Goal: Answer question/provide support

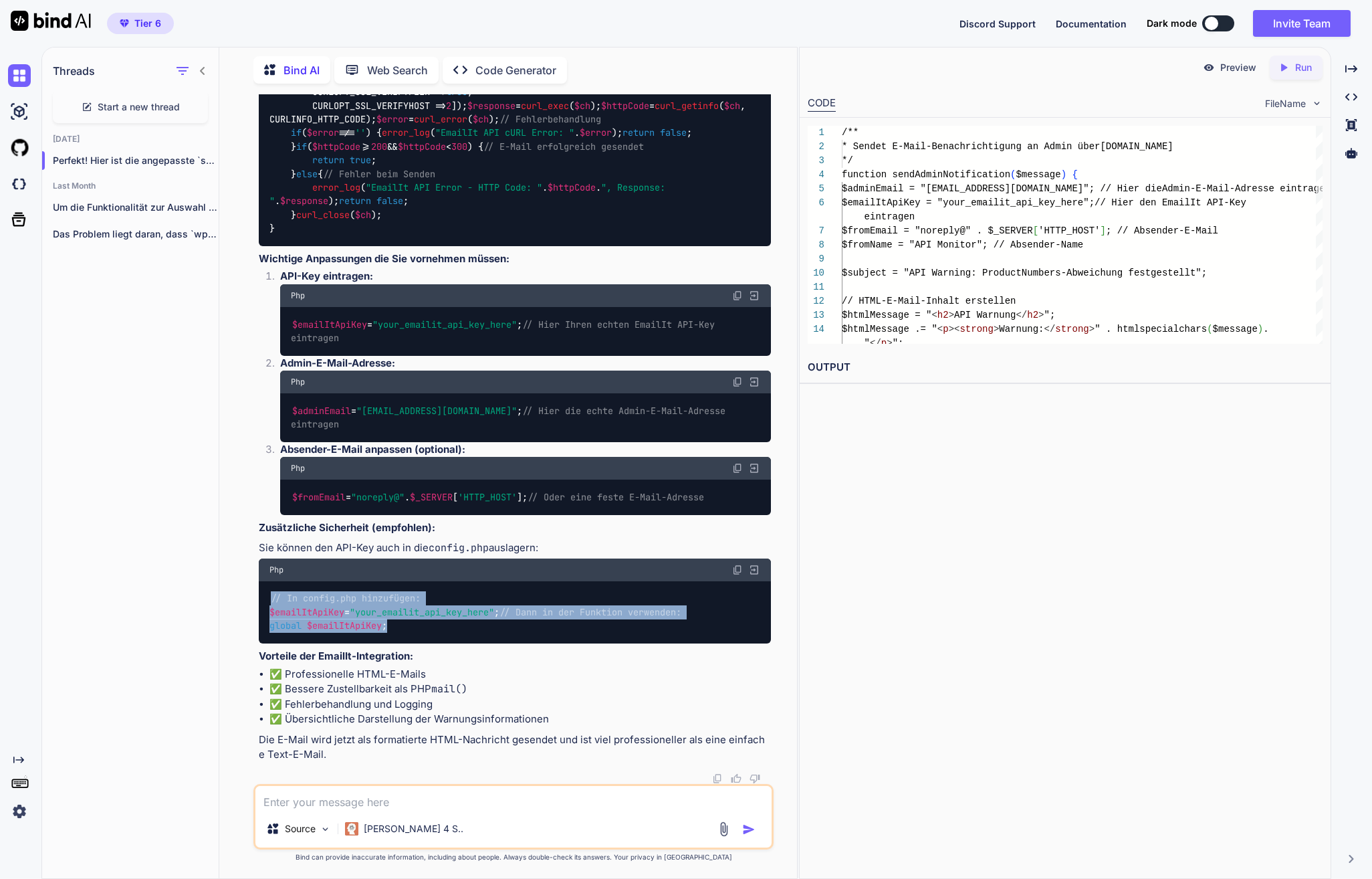
scroll to position [25217, 0]
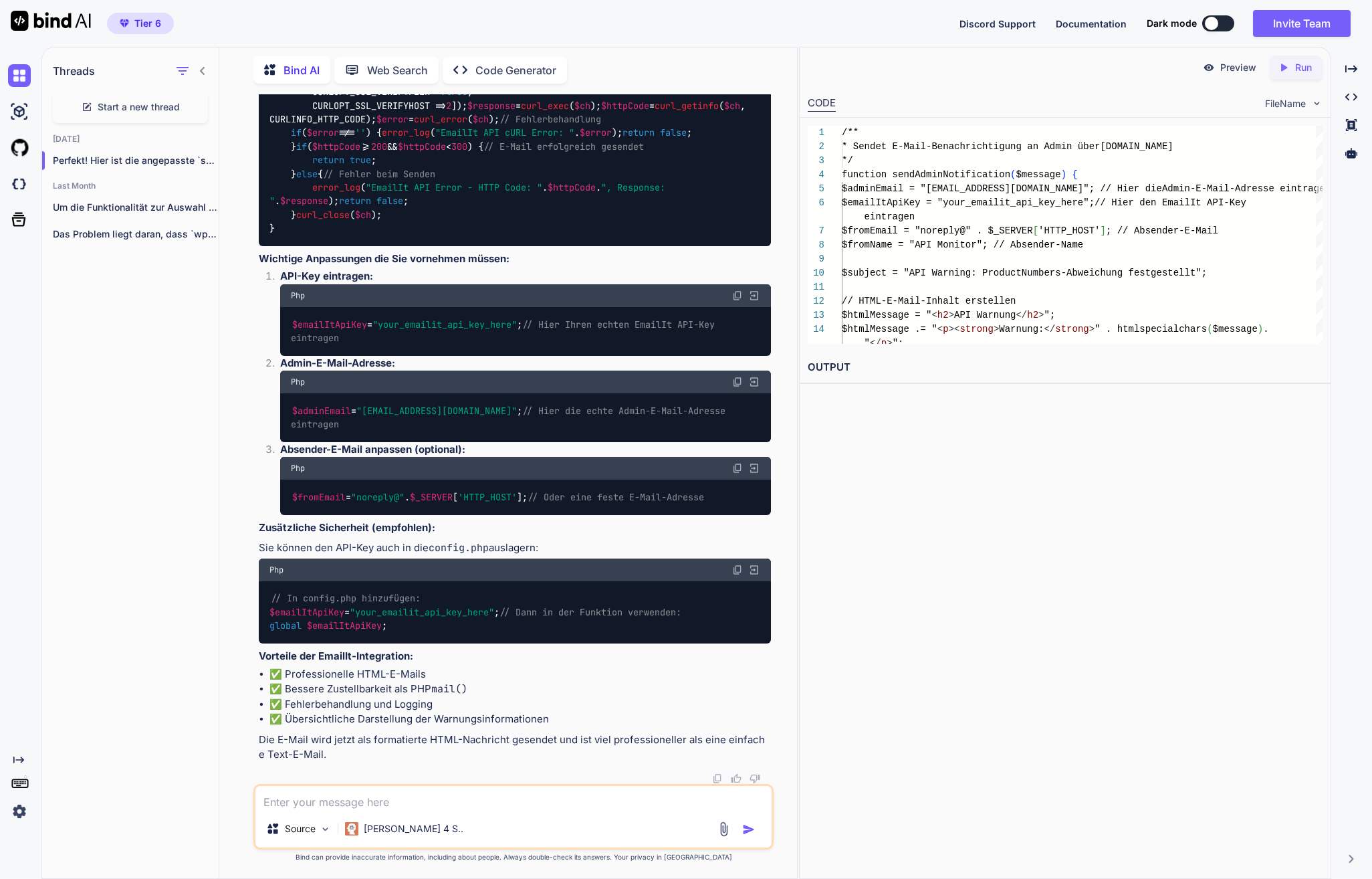
click at [384, 802] on textarea at bounding box center [514, 798] width 517 height 24
type textarea "P"
type textarea "x"
type textarea "Pe"
type textarea "x"
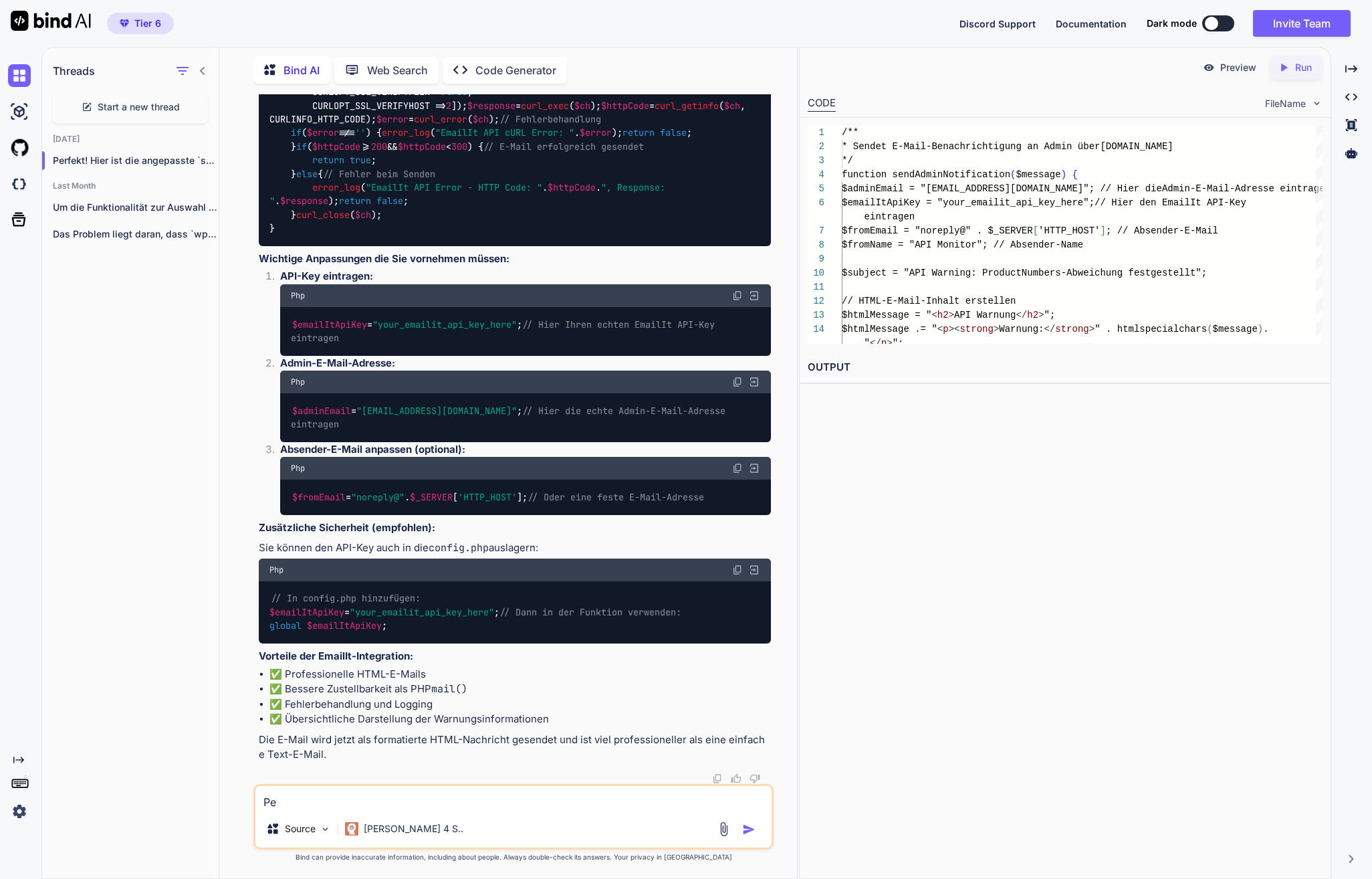
type textarea "Per"
type textarea "x"
type textarea "Perf"
type textarea "x"
type textarea "Perfe"
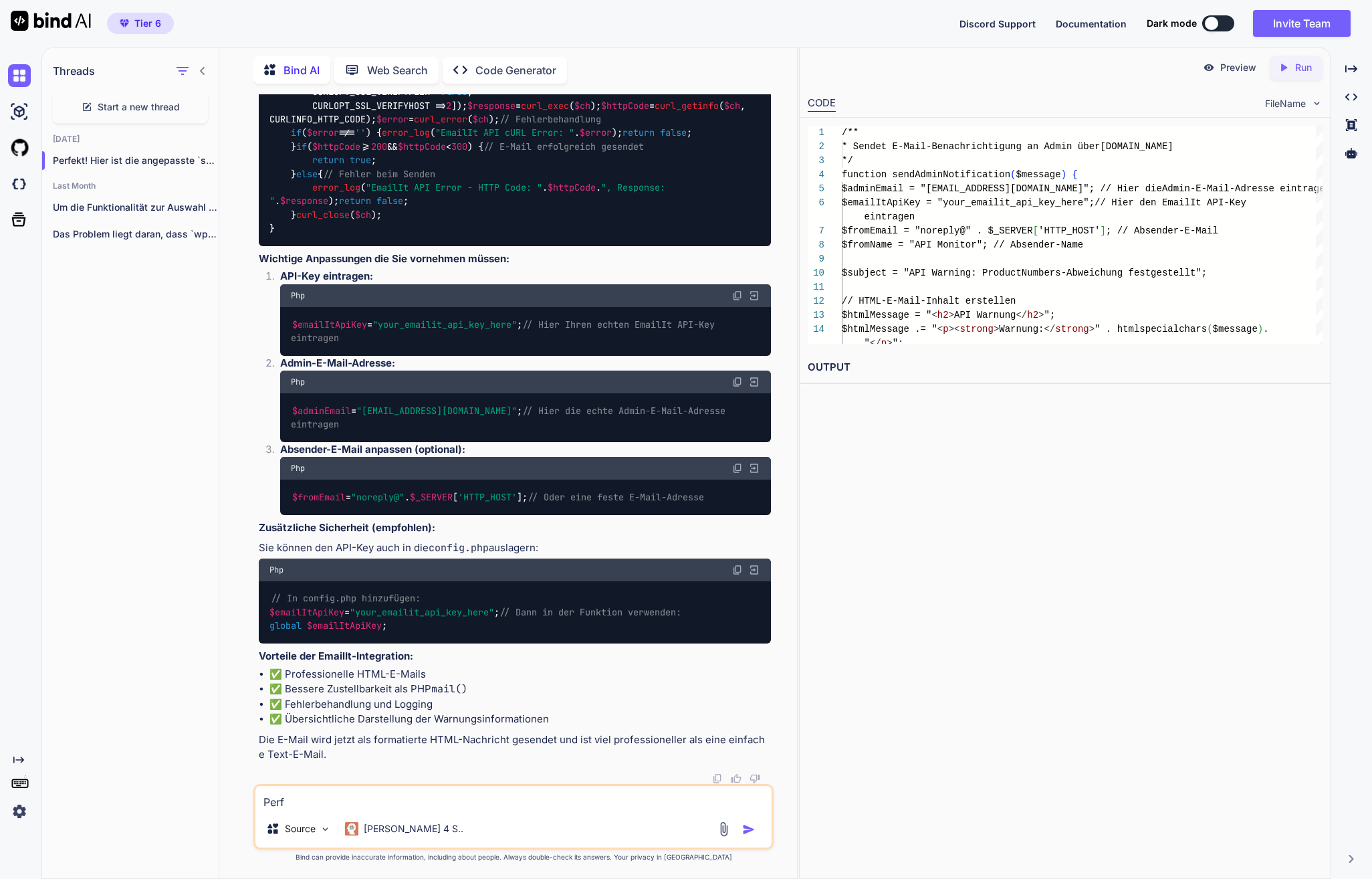
type textarea "x"
type textarea "Perfek"
type textarea "x"
type textarea "Perfekt"
type textarea "x"
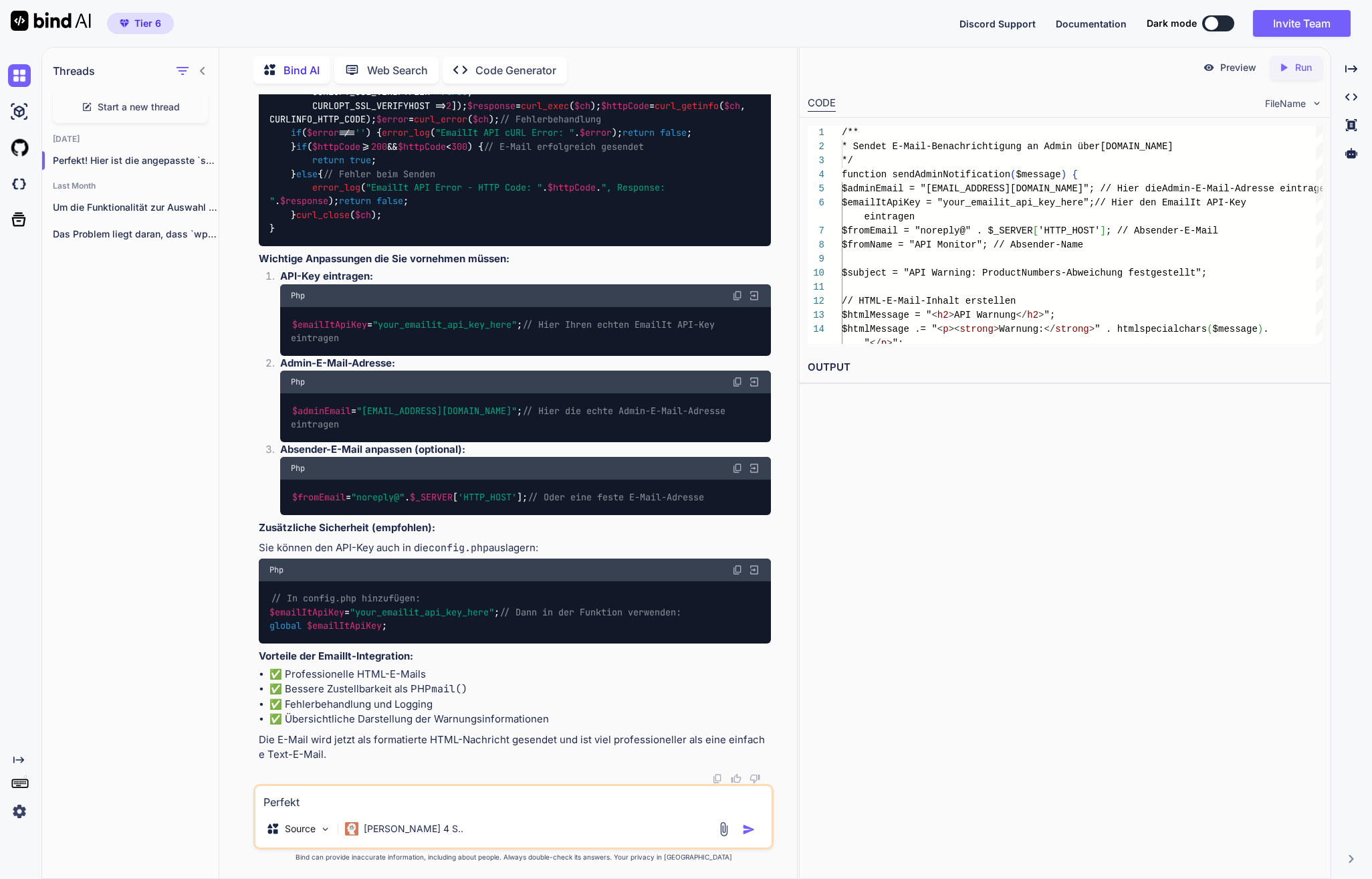
type textarea "Perfekt!"
type textarea "x"
type textarea "Perfekt!"
type textarea "x"
type textarea "Perfekt! W"
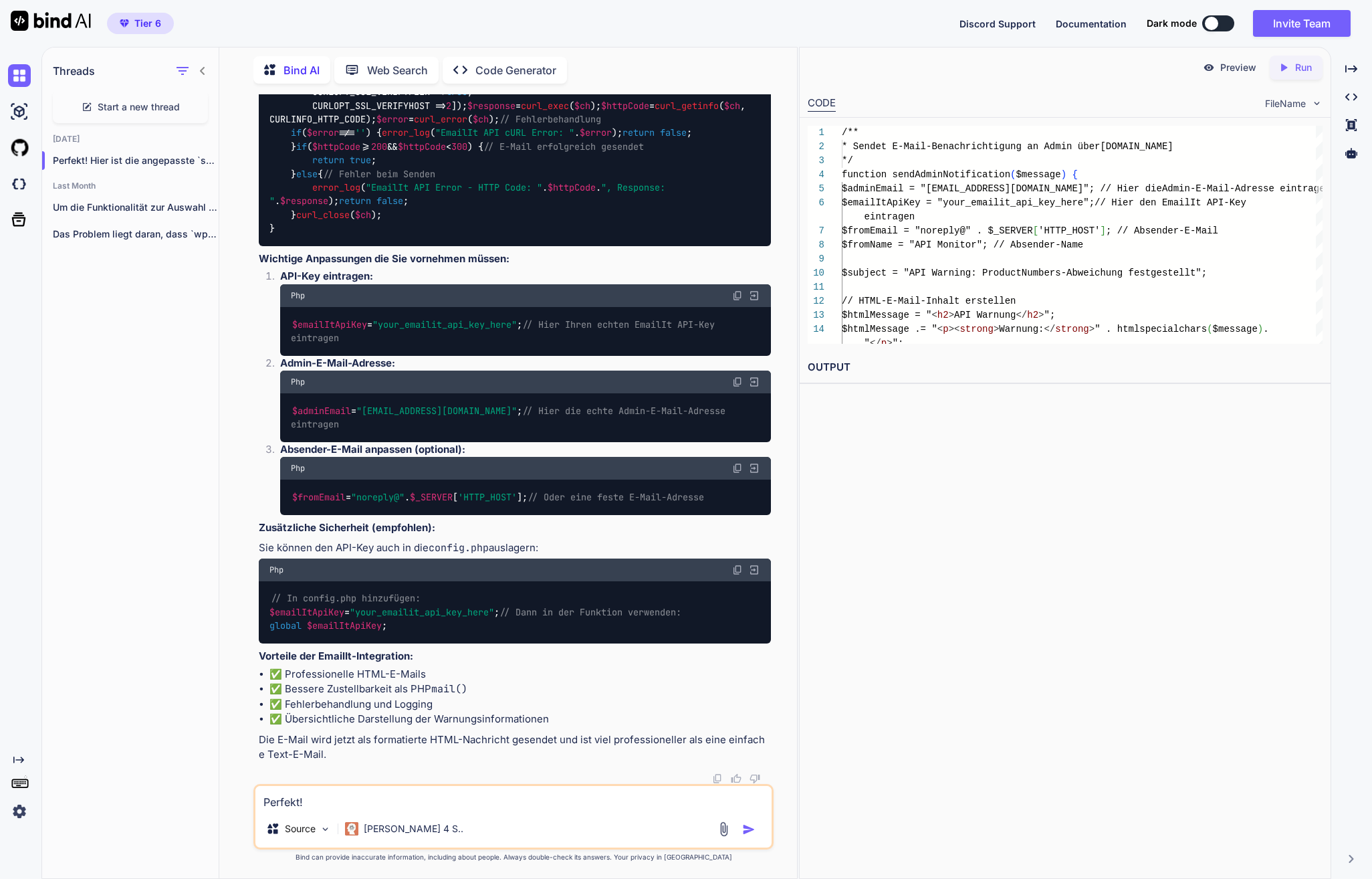
type textarea "x"
type textarea "Perfekt! We"
type textarea "x"
type textarea "Perfekt! Wen"
type textarea "x"
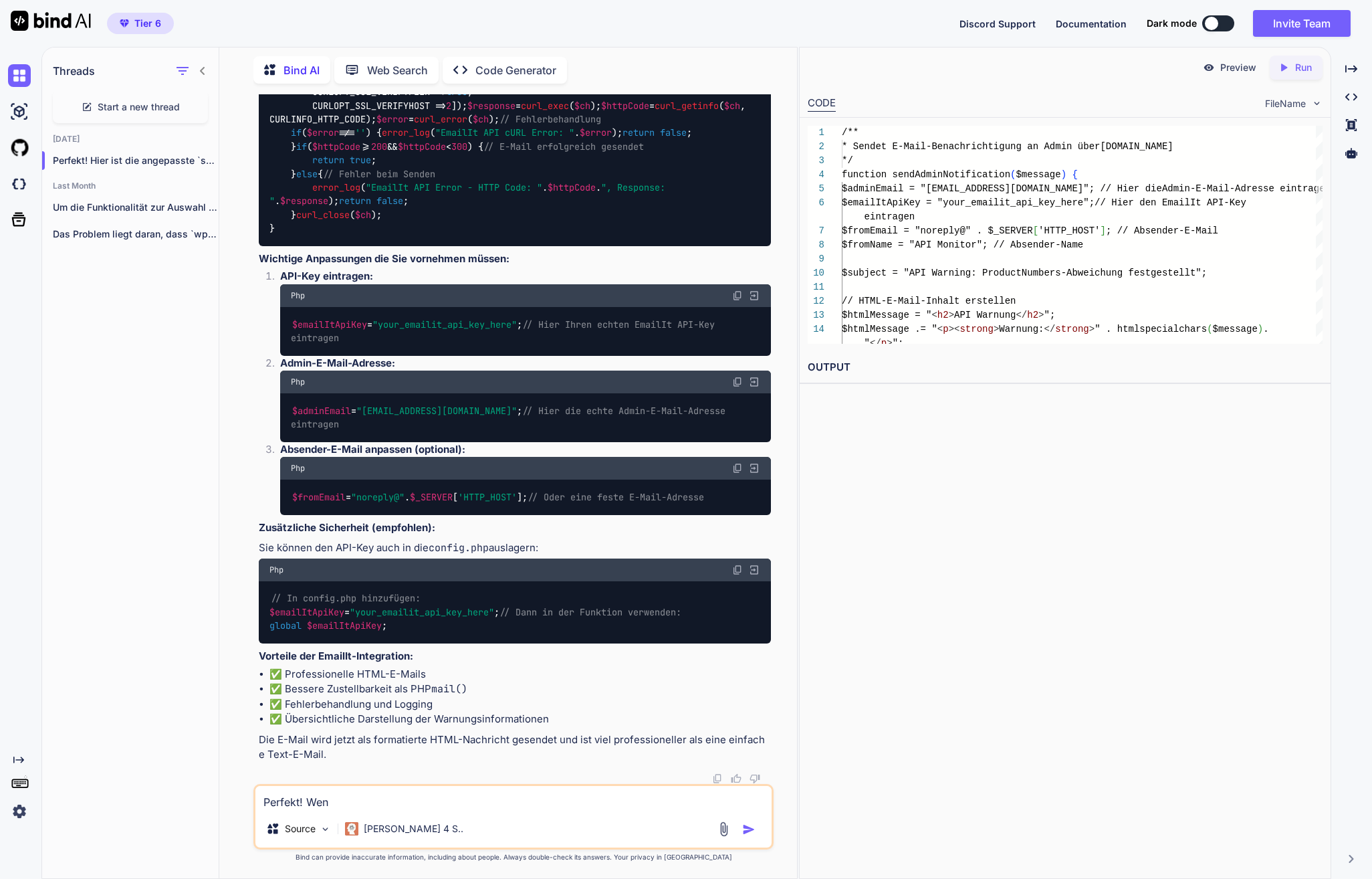
type textarea "Perfekt! Wenn"
type textarea "x"
type textarea "Perfekt! Wenn"
type textarea "x"
type textarea "Perfekt! Wenn d"
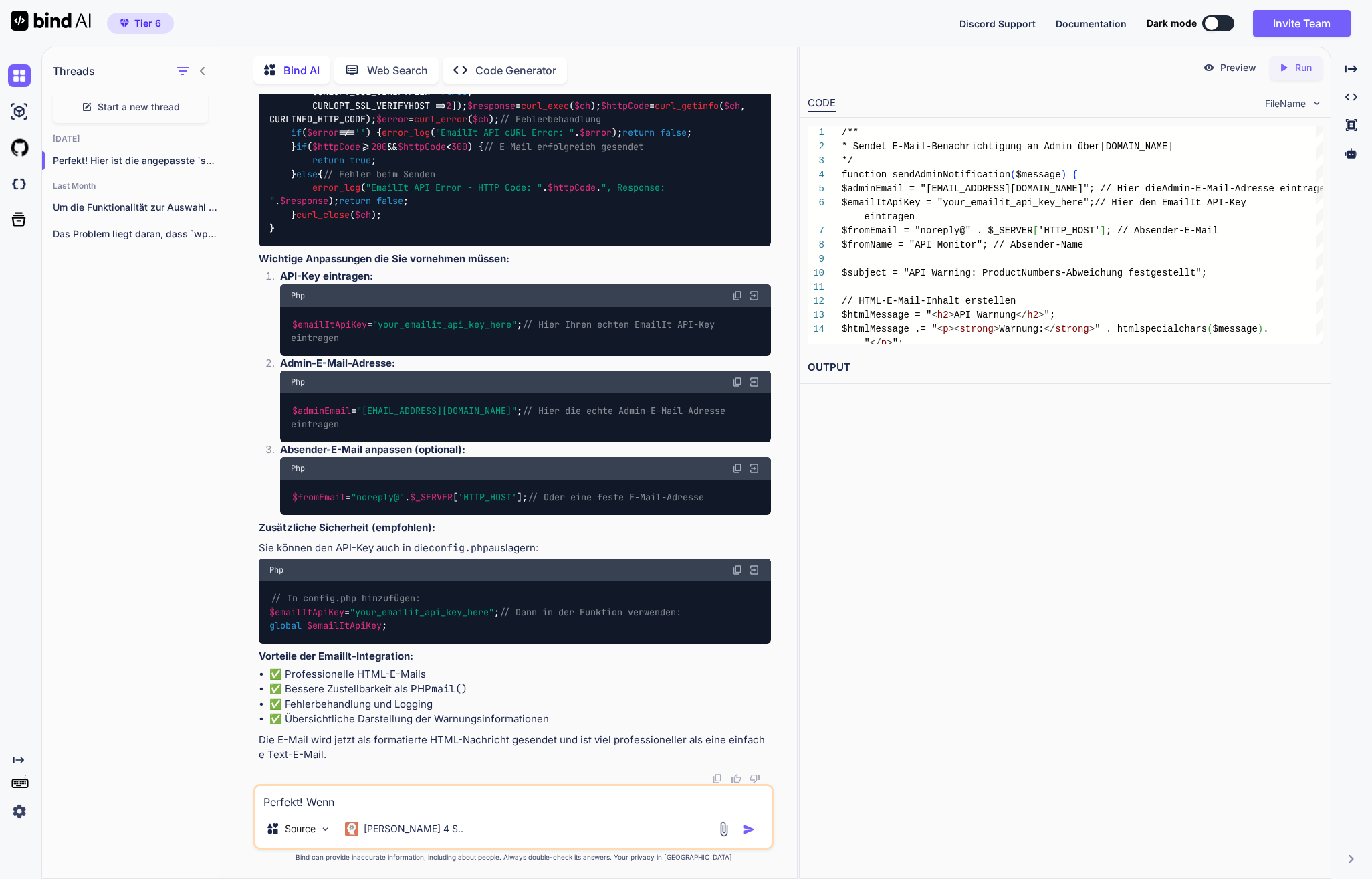
type textarea "x"
type textarea "Perfekt! Wenn di"
type textarea "x"
type textarea "Perfekt! Wenn die"
type textarea "x"
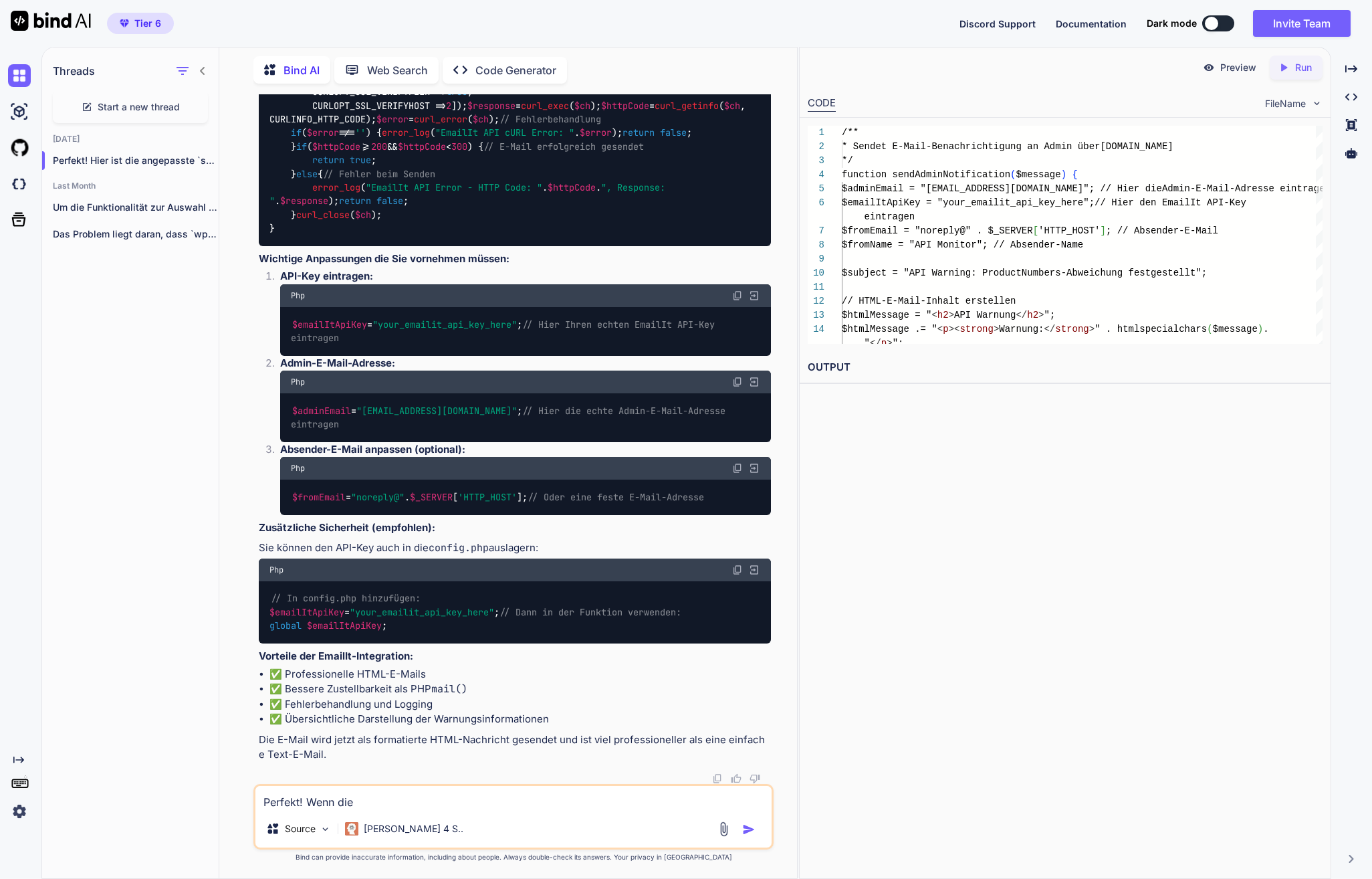
type textarea "Perfekt! Wenn die"
type textarea "x"
type textarea "Perfekt! Wenn die S"
type textarea "x"
type textarea "Perfekt! Wenn die Sc"
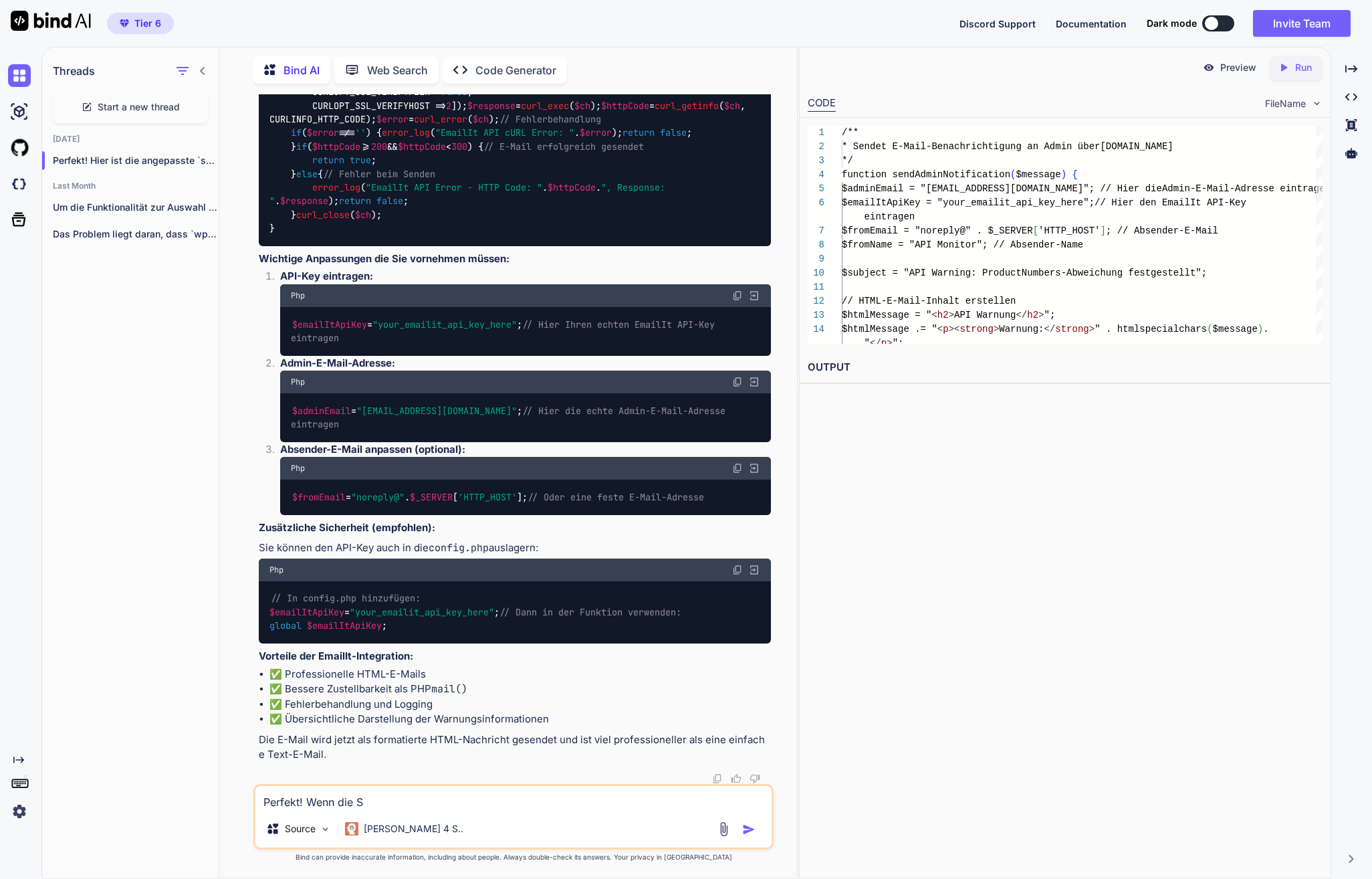
type textarea "x"
type textarea "Perfekt! Wenn die Sch"
type textarea "x"
type textarea "Perfekt! Wenn die Schn"
type textarea "x"
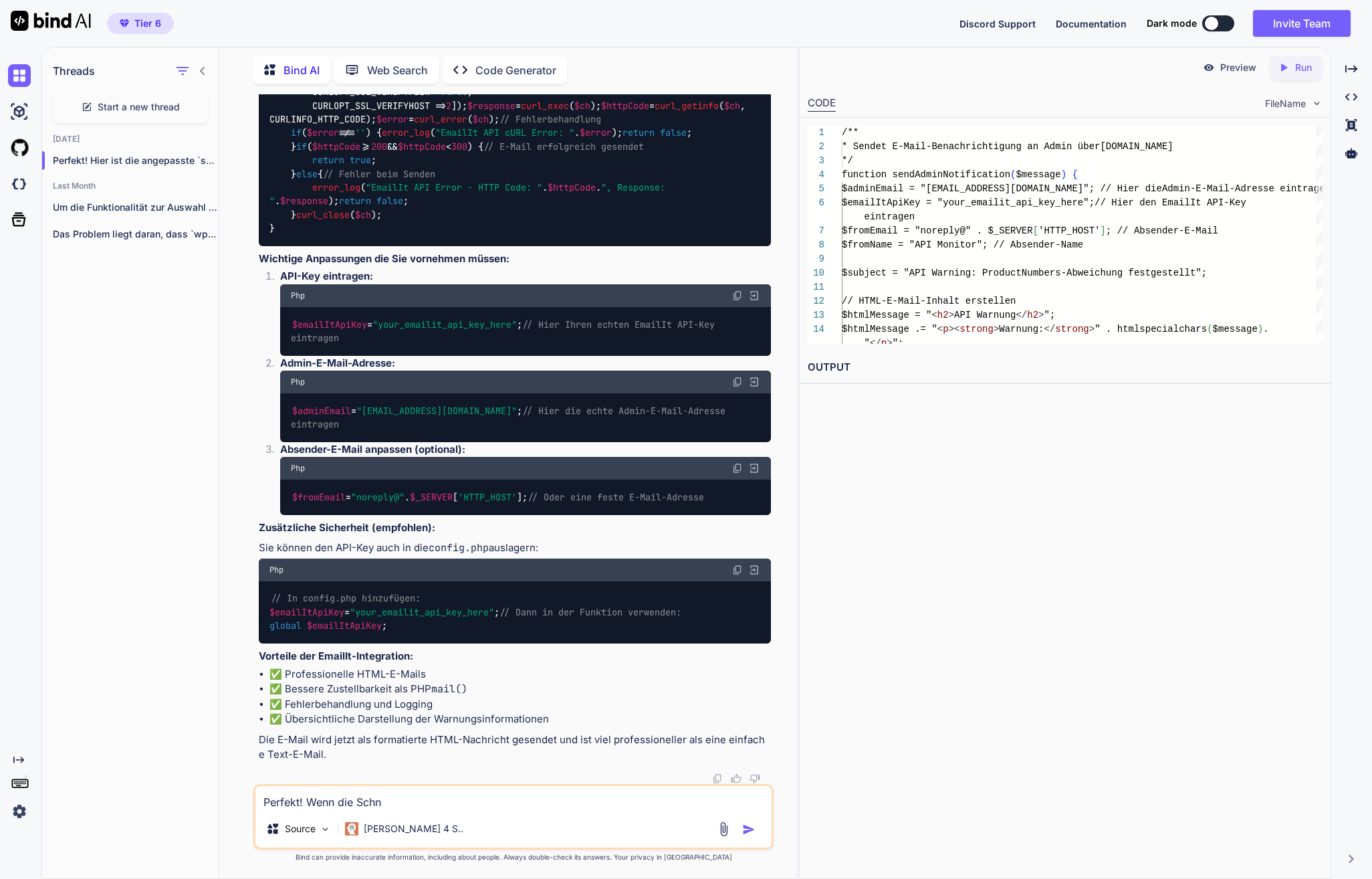
type textarea "Perfekt! Wenn die Schni"
type textarea "x"
type textarea "Perfekt! Wenn die Schnit"
type textarea "x"
type textarea "Perfekt! Wenn die Schnitt"
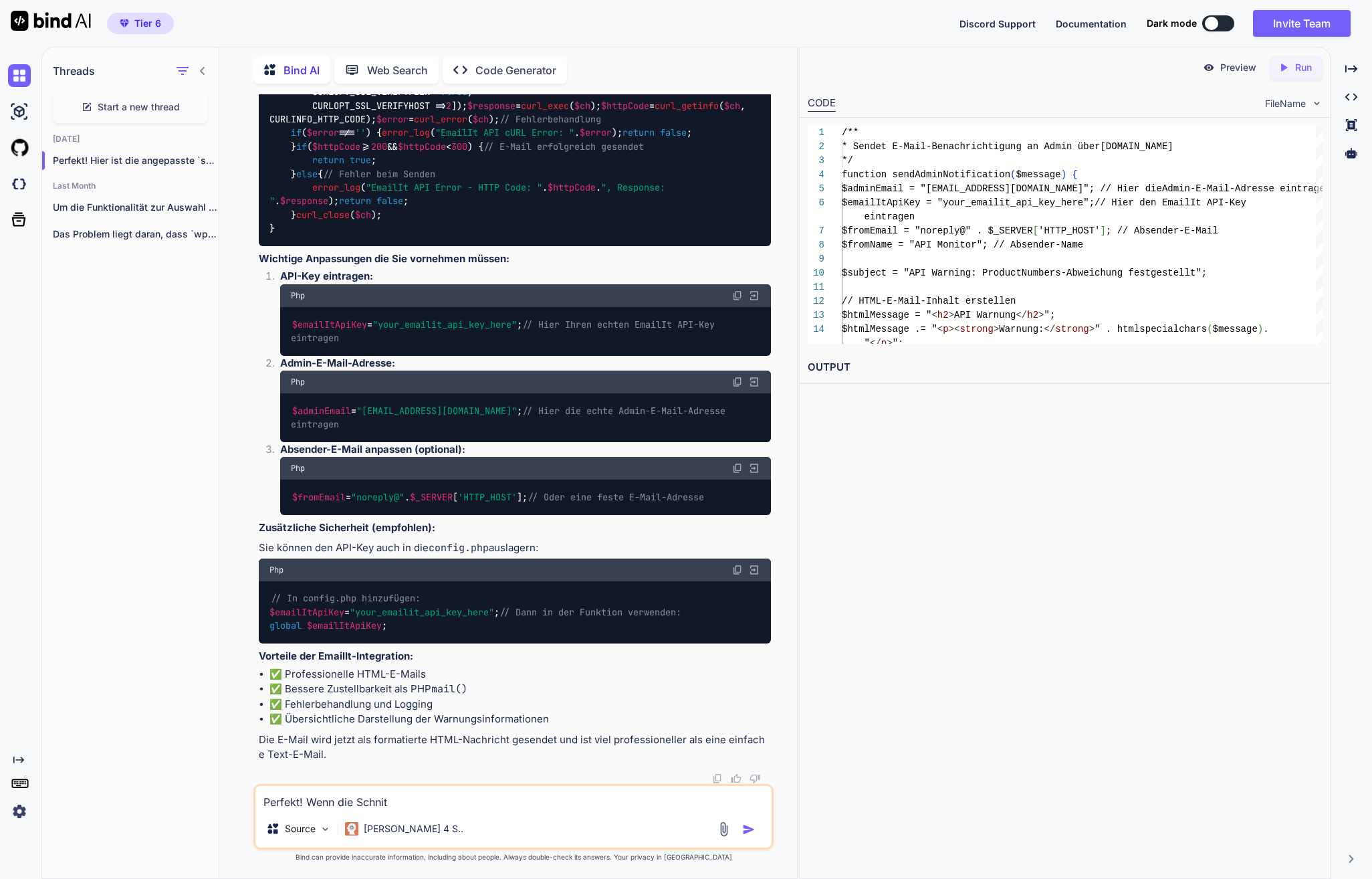
type textarea "x"
type textarea "Perfekt! Wenn die Schnitts"
type textarea "x"
type textarea "Perfekt! Wenn die Schnittst"
type textarea "x"
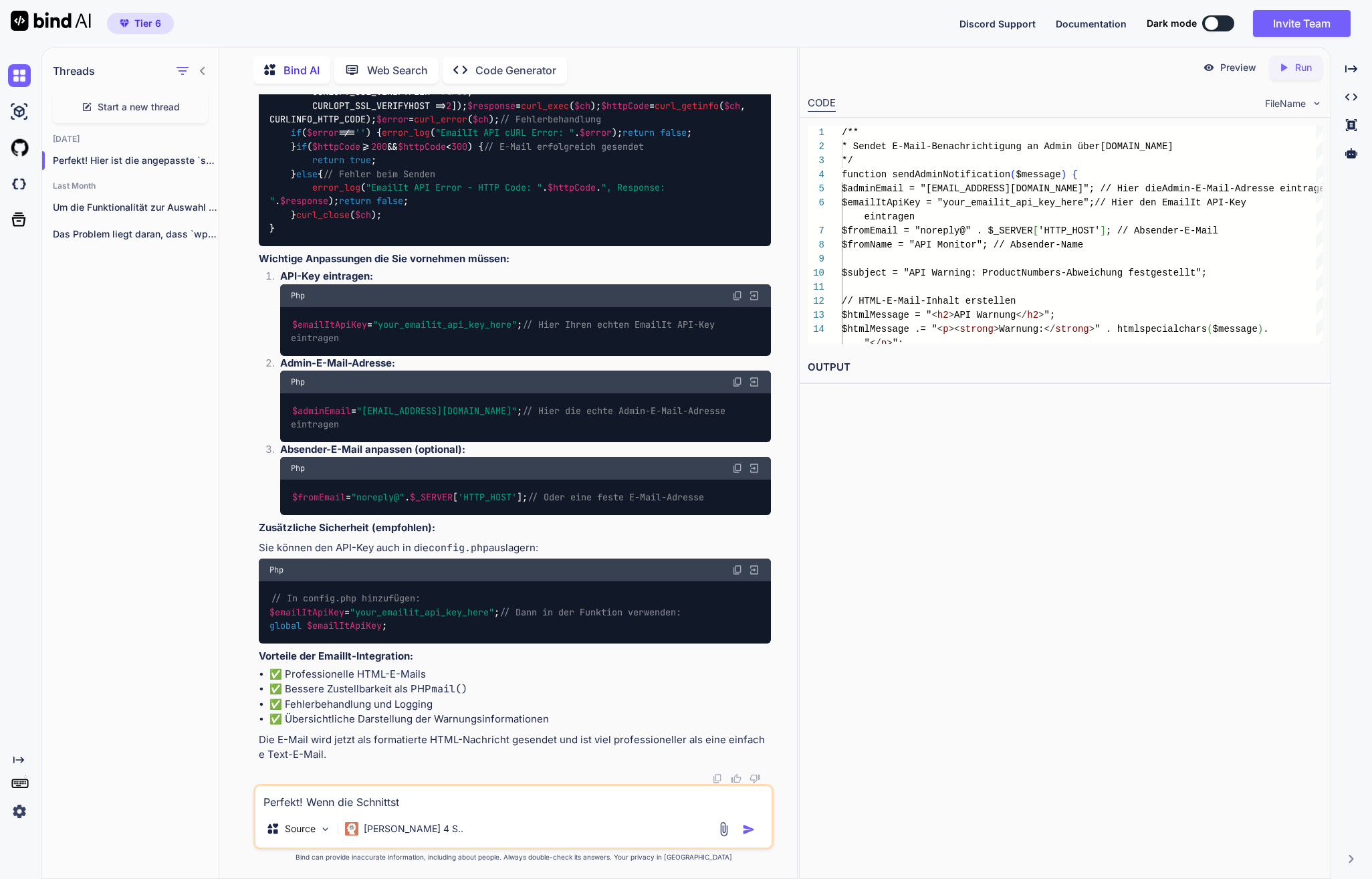
type textarea "Perfekt! Wenn die Schnittste"
type textarea "x"
type textarea "Perfekt! Wenn die Schnittstel"
type textarea "x"
type textarea "Perfekt! Wenn die Schnittstell"
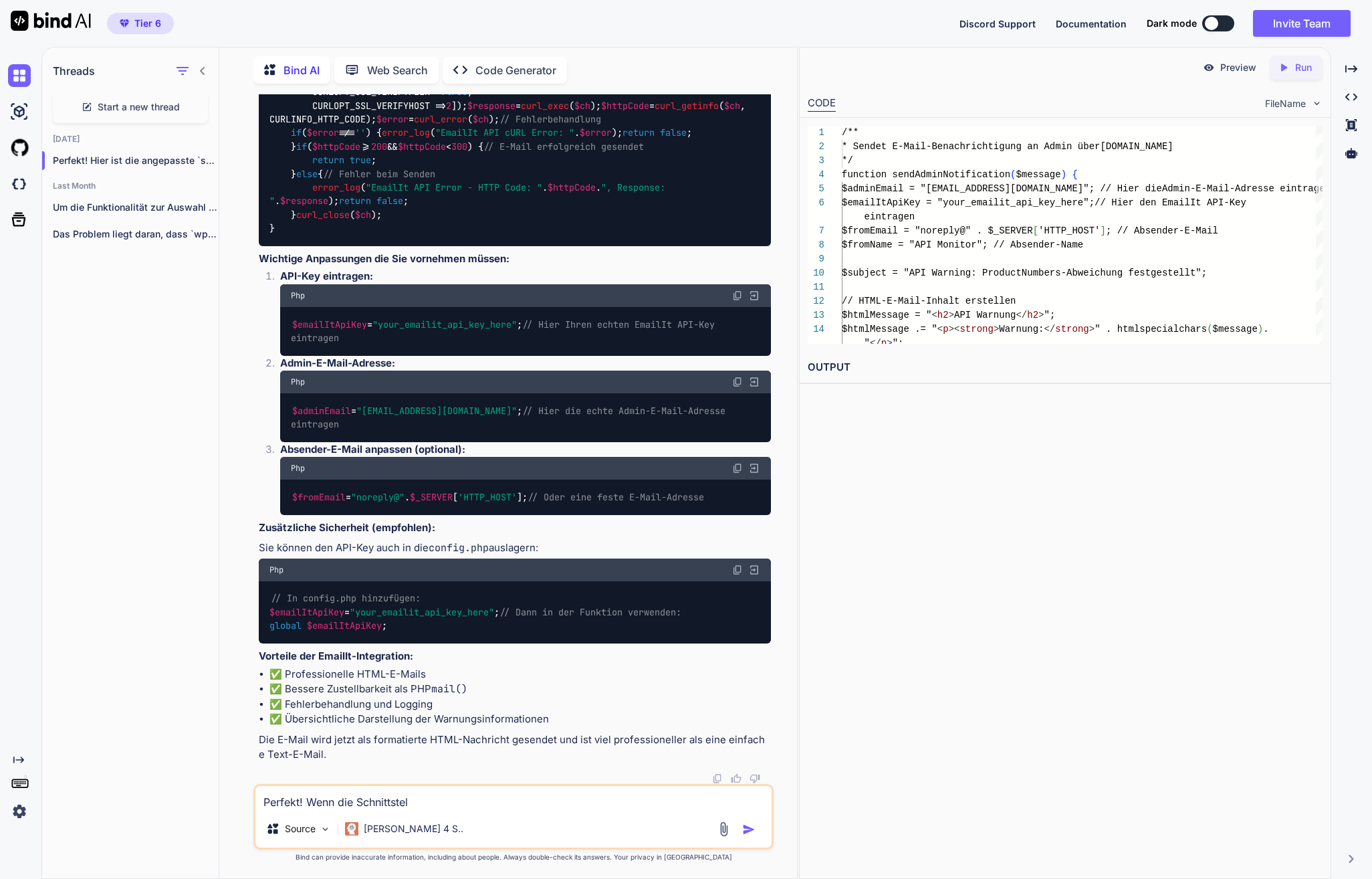
type textarea "x"
type textarea "Perfekt! Wenn die Schnittstelle"
type textarea "x"
type textarea "Perfekt! Wenn die Schnittstelle"
type textarea "x"
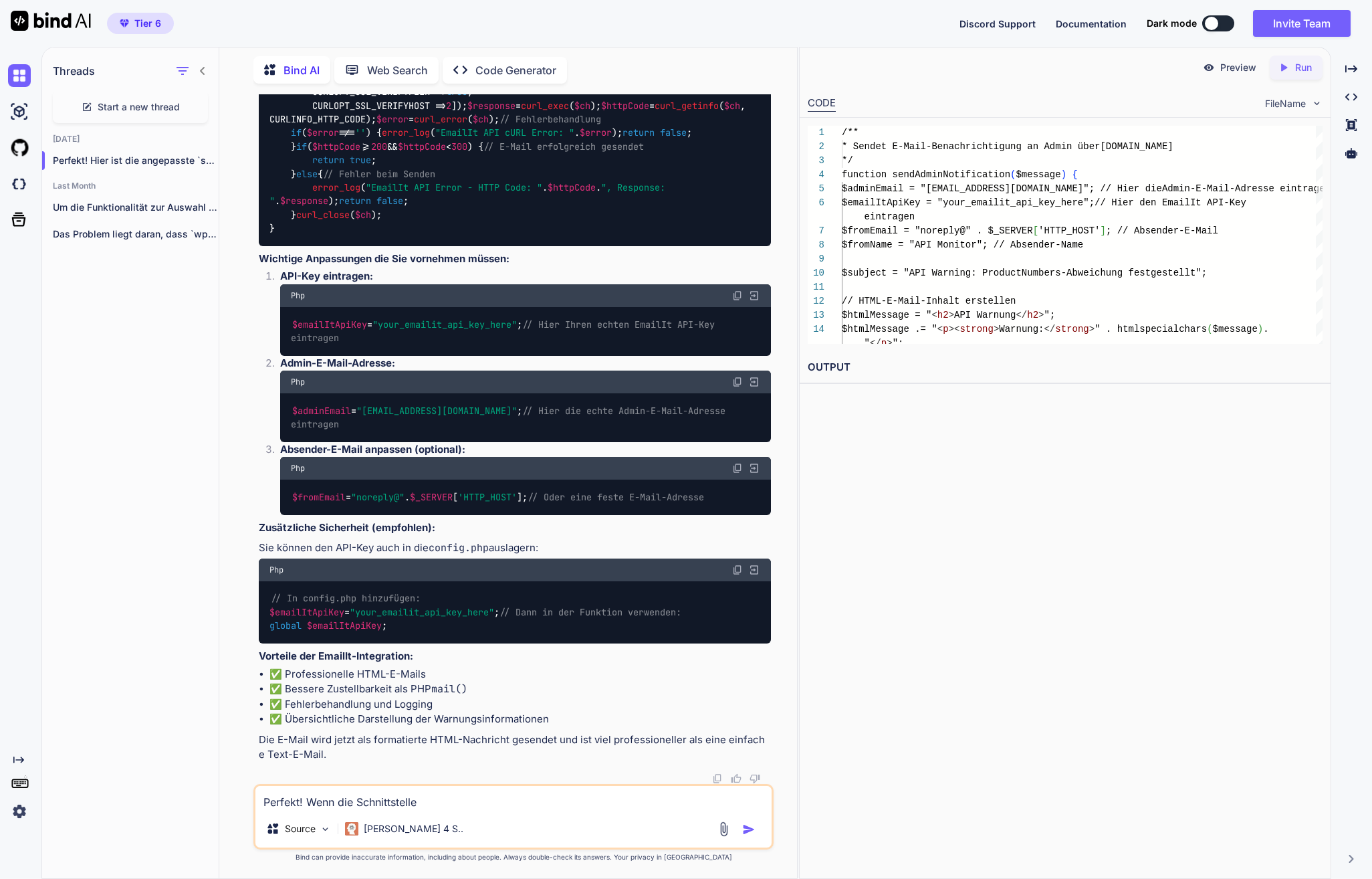
type textarea "Perfekt! Wenn die Schnittstelle n"
type textarea "x"
type textarea "Perfekt! Wenn die Schnittstelle nic"
type textarea "x"
type textarea "Perfekt! Wenn die Schnittstelle nich"
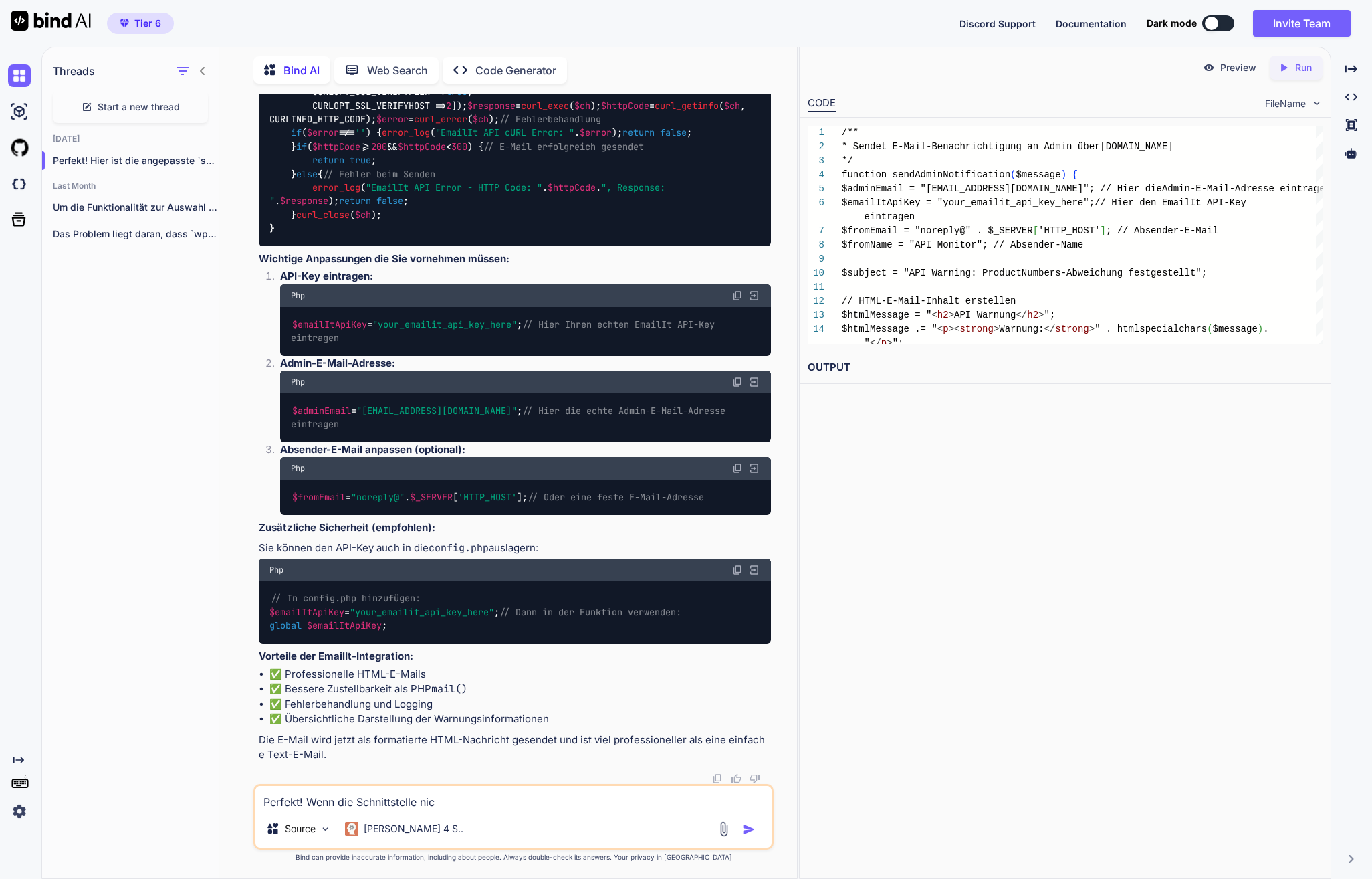
type textarea "x"
type textarea "Perfekt! Wenn die Schnittstelle nicht"
type textarea "x"
type textarea "Perfekt! Wenn die Schnittstelle nicht"
type textarea "x"
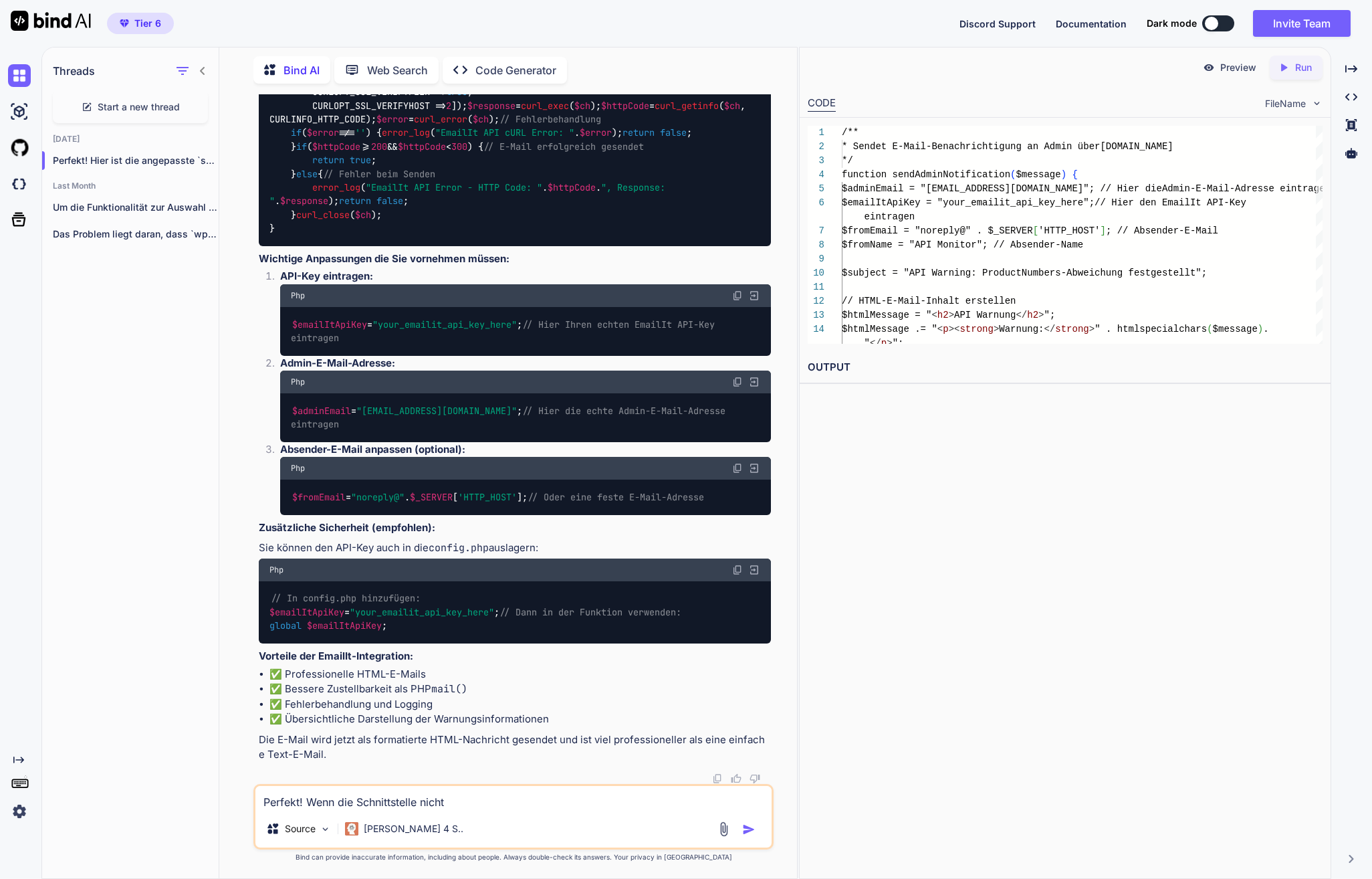
type textarea "Perfekt! Wenn die Schnittstelle nicht e"
type textarea "x"
type textarea "Perfekt! Wenn die Schnittstelle nicht er"
type textarea "x"
type textarea "Perfekt! Wenn die Schnittstelle nicht ere"
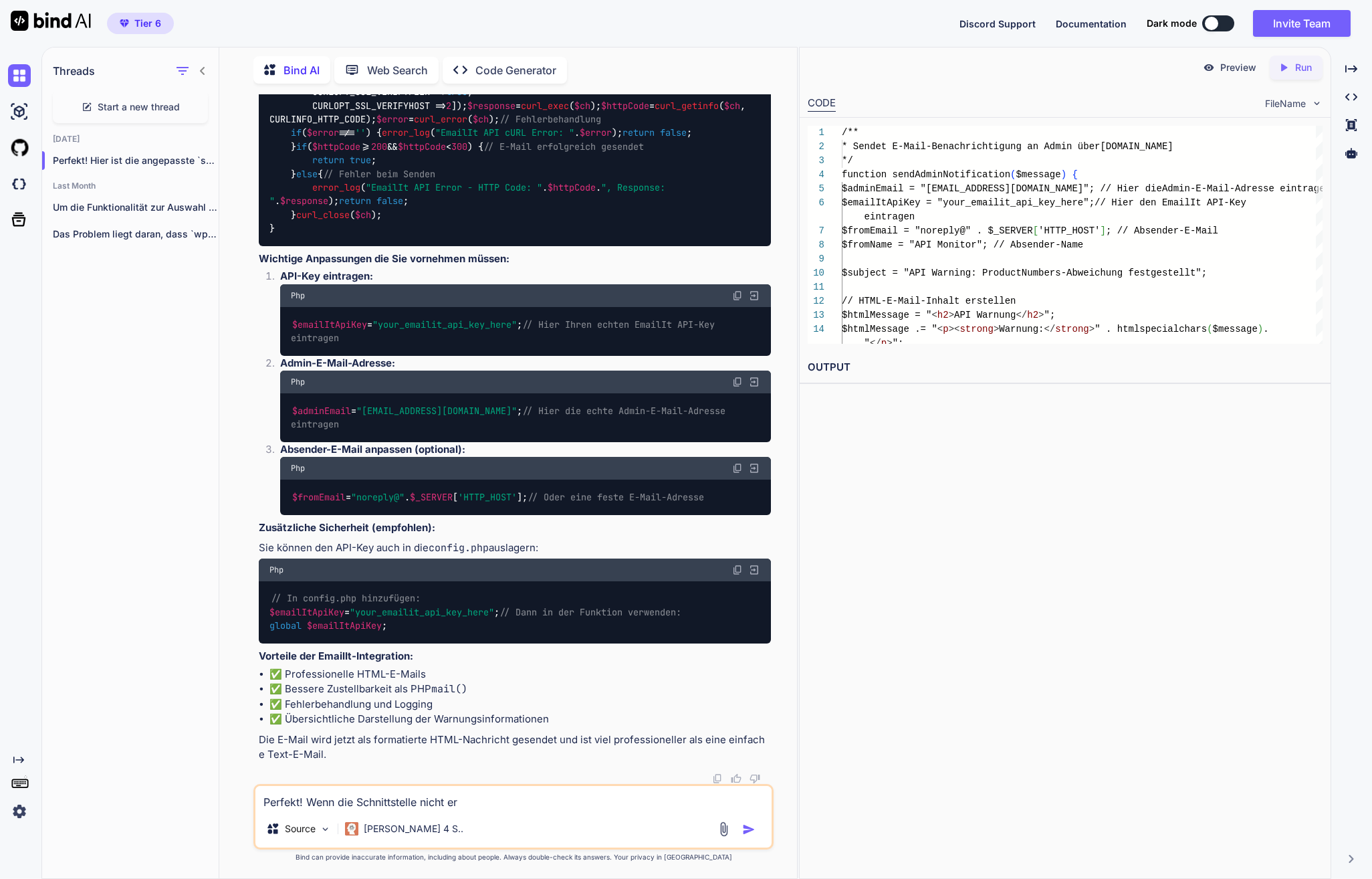
type textarea "x"
type textarea "Perfekt! Wenn die Schnittstelle nicht er"
type textarea "x"
type textarea "Perfekt! Wenn die Schnittstelle nicht err"
type textarea "x"
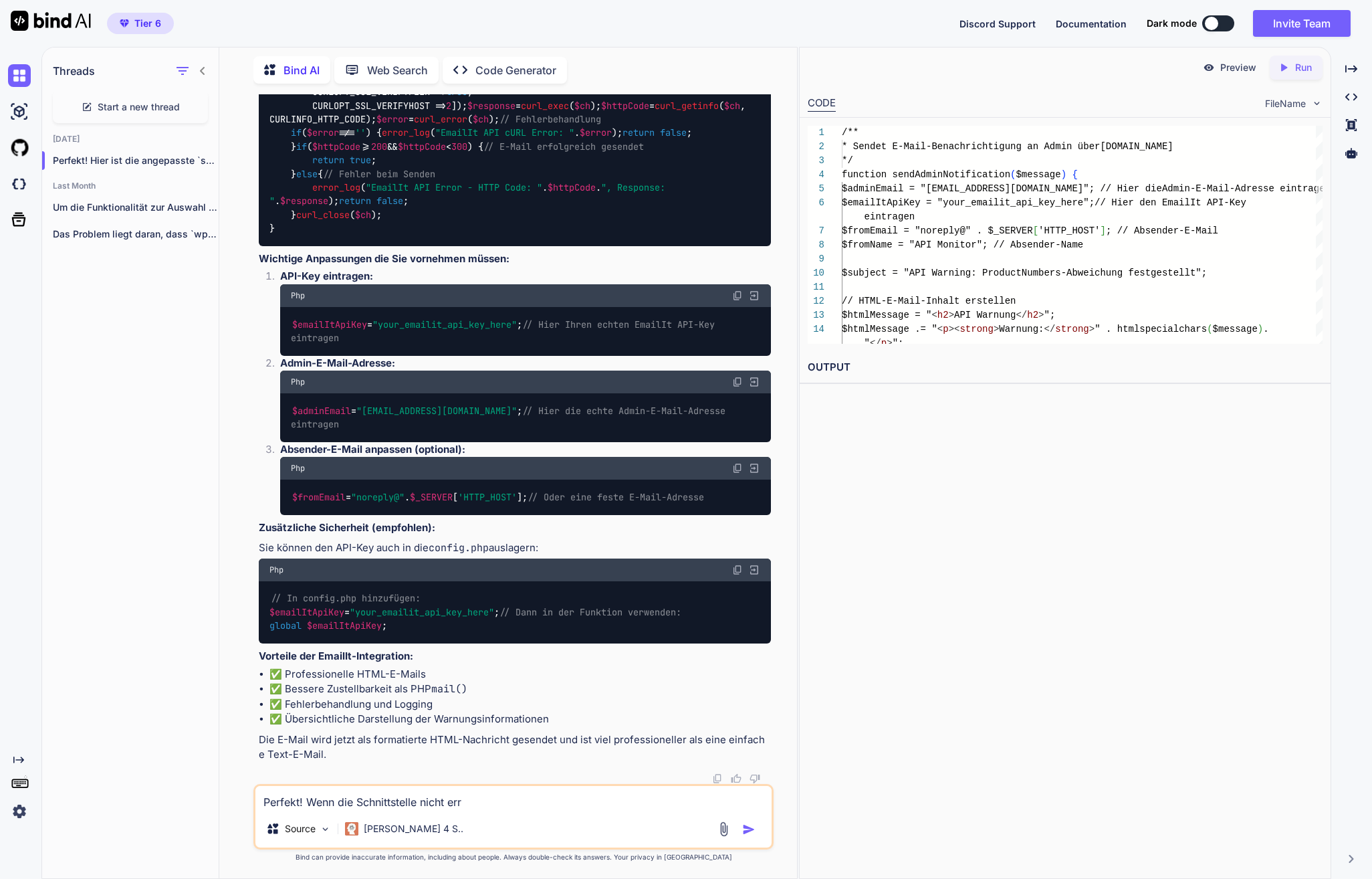
type textarea "Perfekt! Wenn die Schnittstelle nicht erre"
type textarea "x"
type textarea "Perfekt! Wenn die Schnittstelle nicht errei"
type textarea "x"
type textarea "Perfekt! Wenn die Schnittstelle nicht erreic"
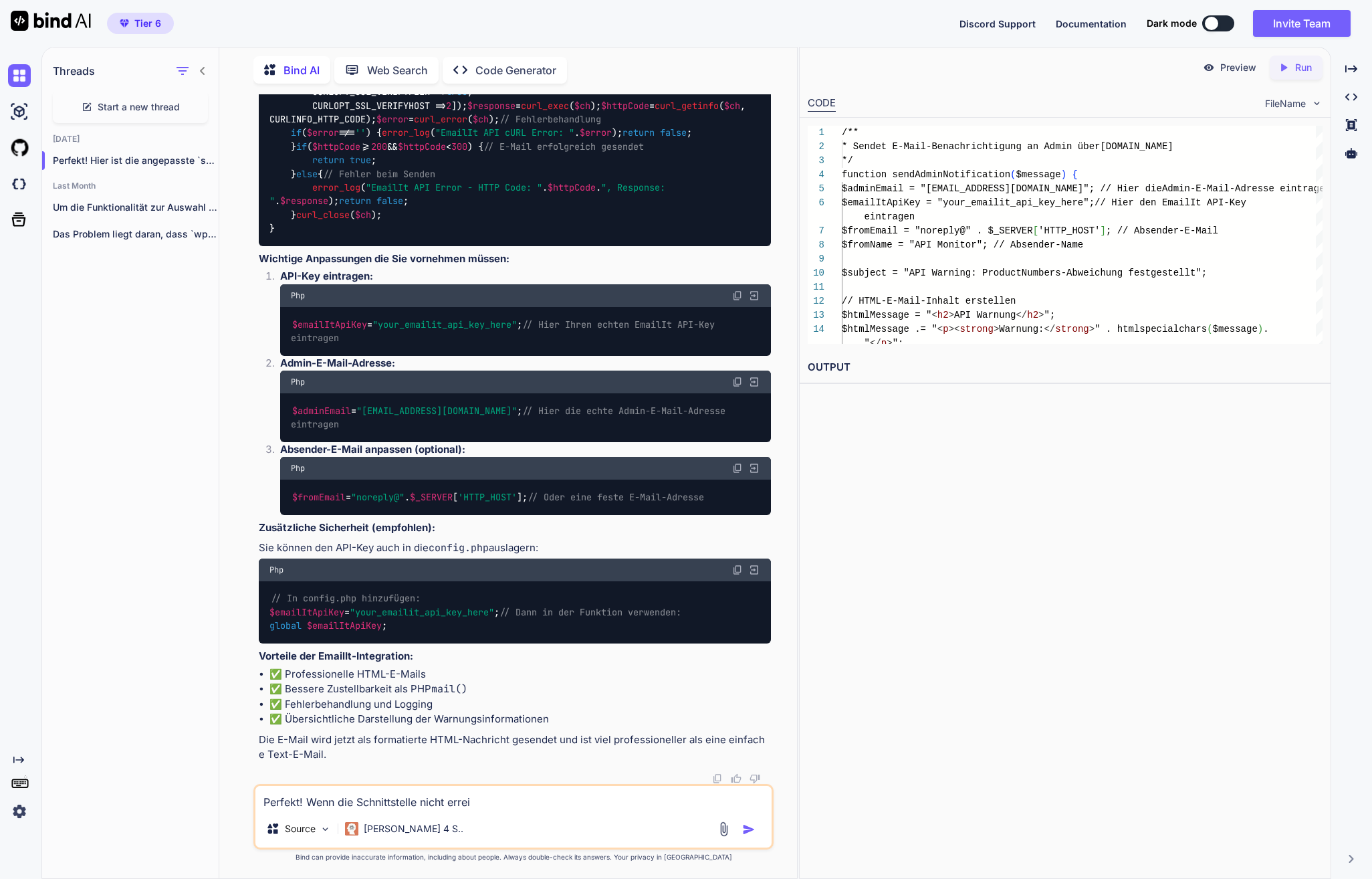
type textarea "x"
type textarea "Perfekt! Wenn die Schnittstelle nicht erreich"
type textarea "x"
type textarea "Perfekt! Wenn die Schnittstelle nicht erreichb"
type textarea "x"
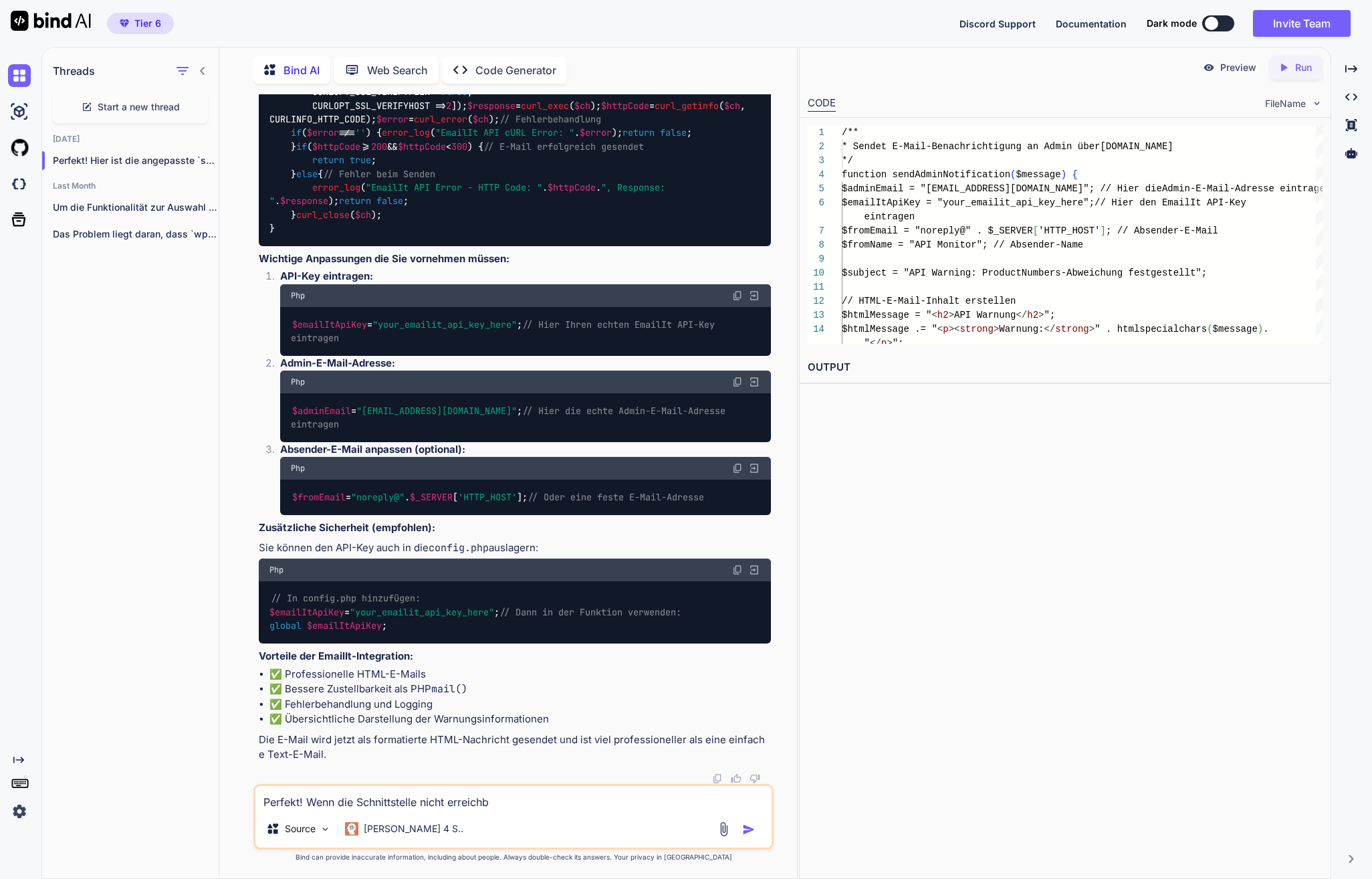
type textarea "Perfekt! Wenn die Schnittstelle nicht erreichba"
type textarea "x"
type textarea "Perfekt! Wenn die Schnittstelle nicht erreichbar"
type textarea "x"
type textarea "Perfekt! Wenn die Schnittstelle nicht erreichbar"
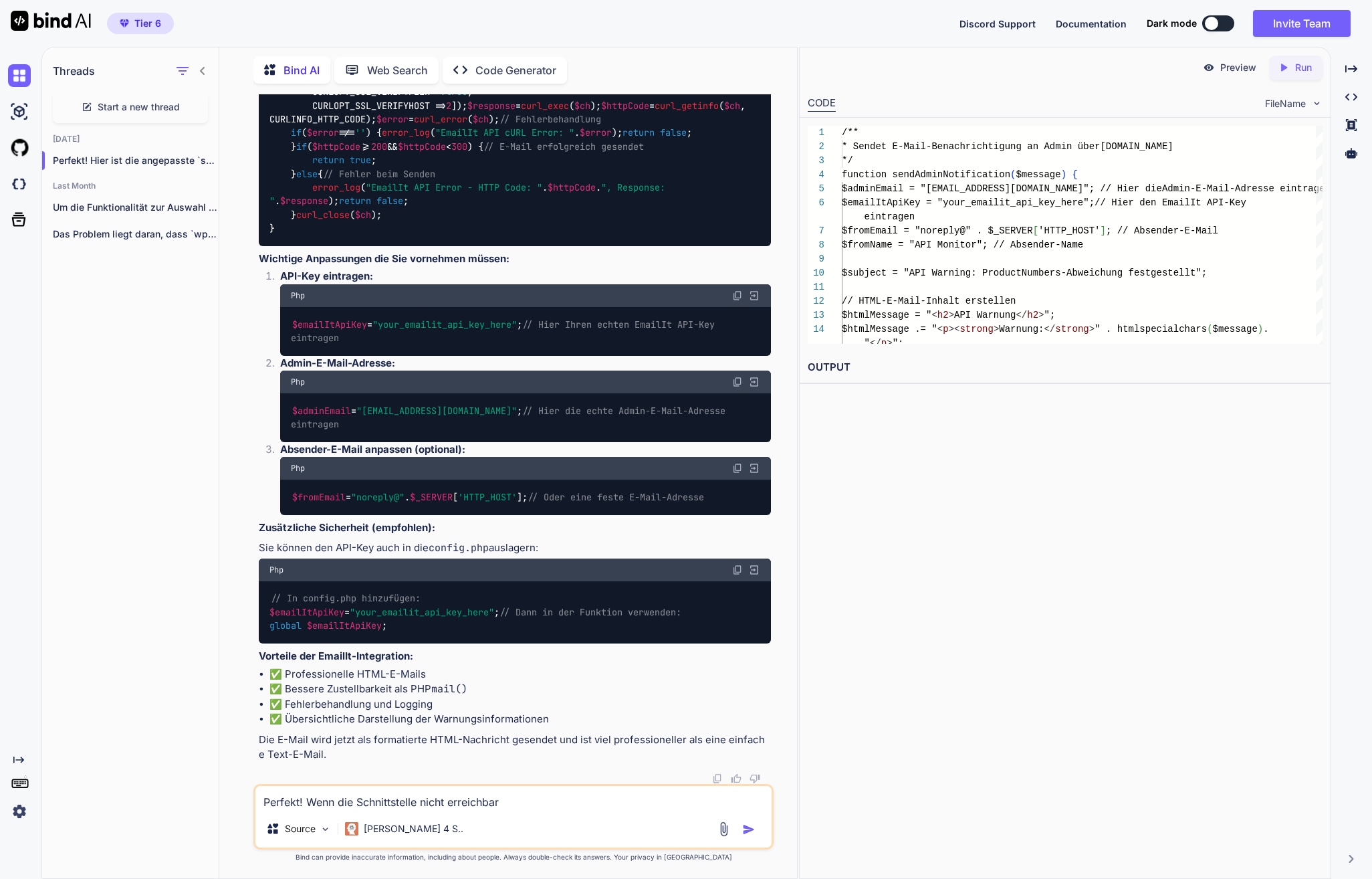
type textarea "x"
type textarea "Perfekt! Wenn die Schnittstelle nicht erreichbar i"
type textarea "x"
type textarea "Perfekt! Wenn die Schnittstelle nicht erreichbar is"
type textarea "x"
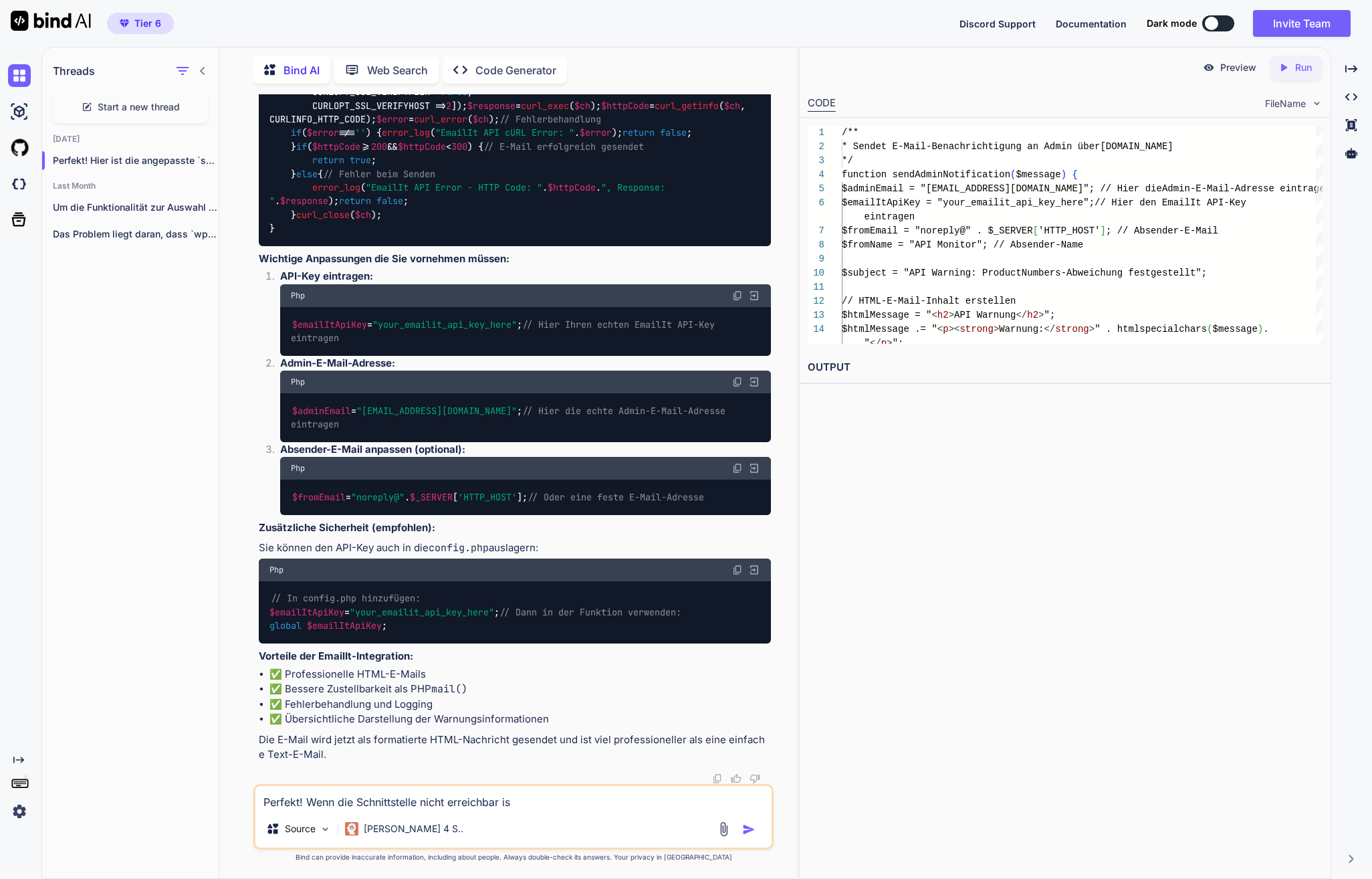
type textarea "Perfekt! Wenn die Schnittstelle nicht erreichbar ist"
type textarea "x"
type textarea "Perfekt! Wenn die Schnittstelle nicht erreichbar ist,"
type textarea "x"
type textarea "Perfekt! Wenn die Schnittstelle nicht erreichbar ist,"
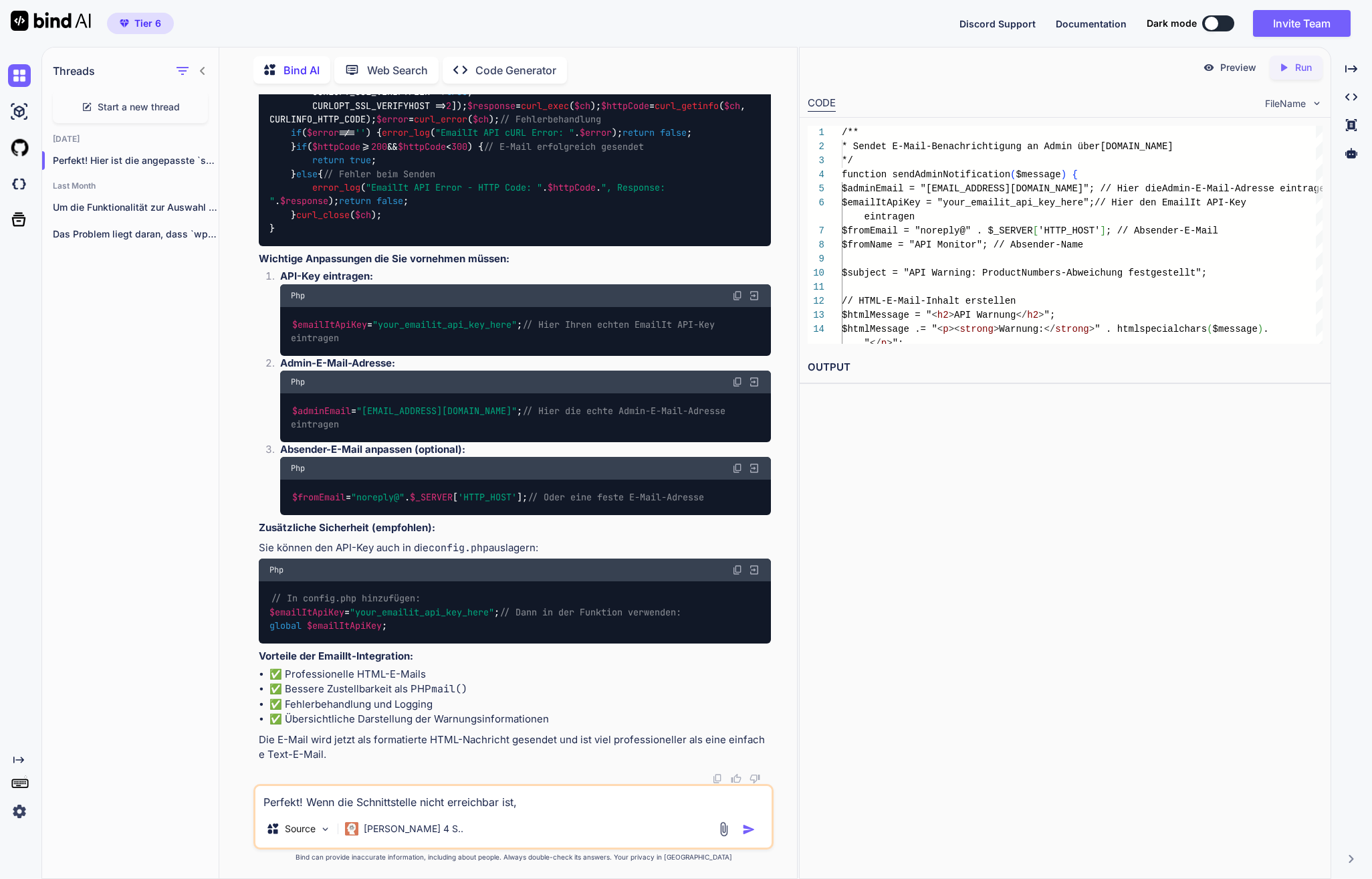
type textarea "x"
type textarea "Perfekt! Wenn die Schnittstelle nicht erreichbar ist, s"
type textarea "x"
type textarea "Perfekt! Wenn die Schnittstelle nicht erreichbar ist, so"
type textarea "x"
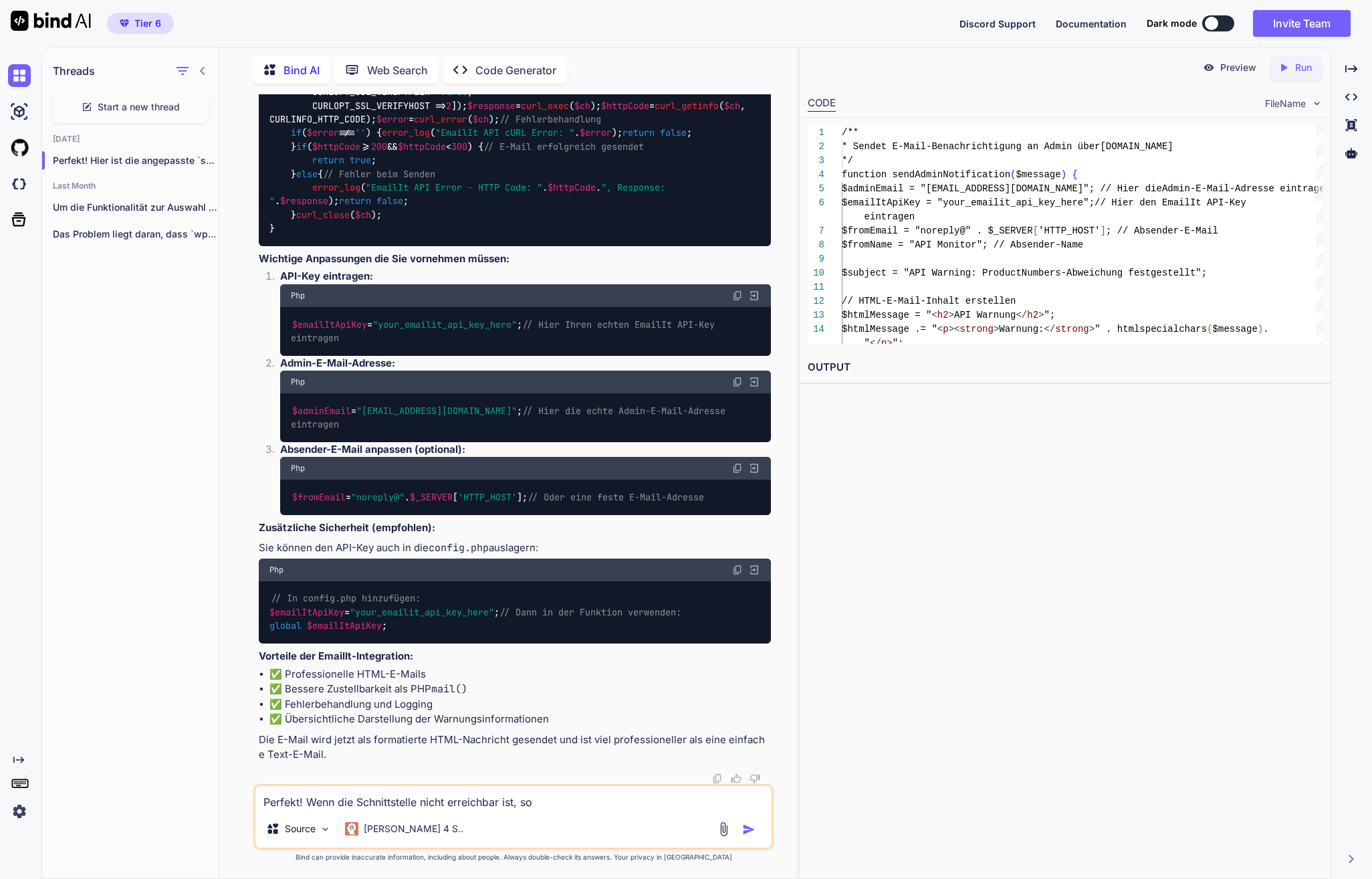
type textarea "Perfekt! Wenn die Schnittstelle nicht erreichbar ist, sol"
type textarea "x"
type textarea "Perfekt! Wenn die Schnittstelle nicht erreichbar ist, soll"
type textarea "x"
type textarea "Perfekt! Wenn die Schnittstelle nicht erreichbar ist, soll"
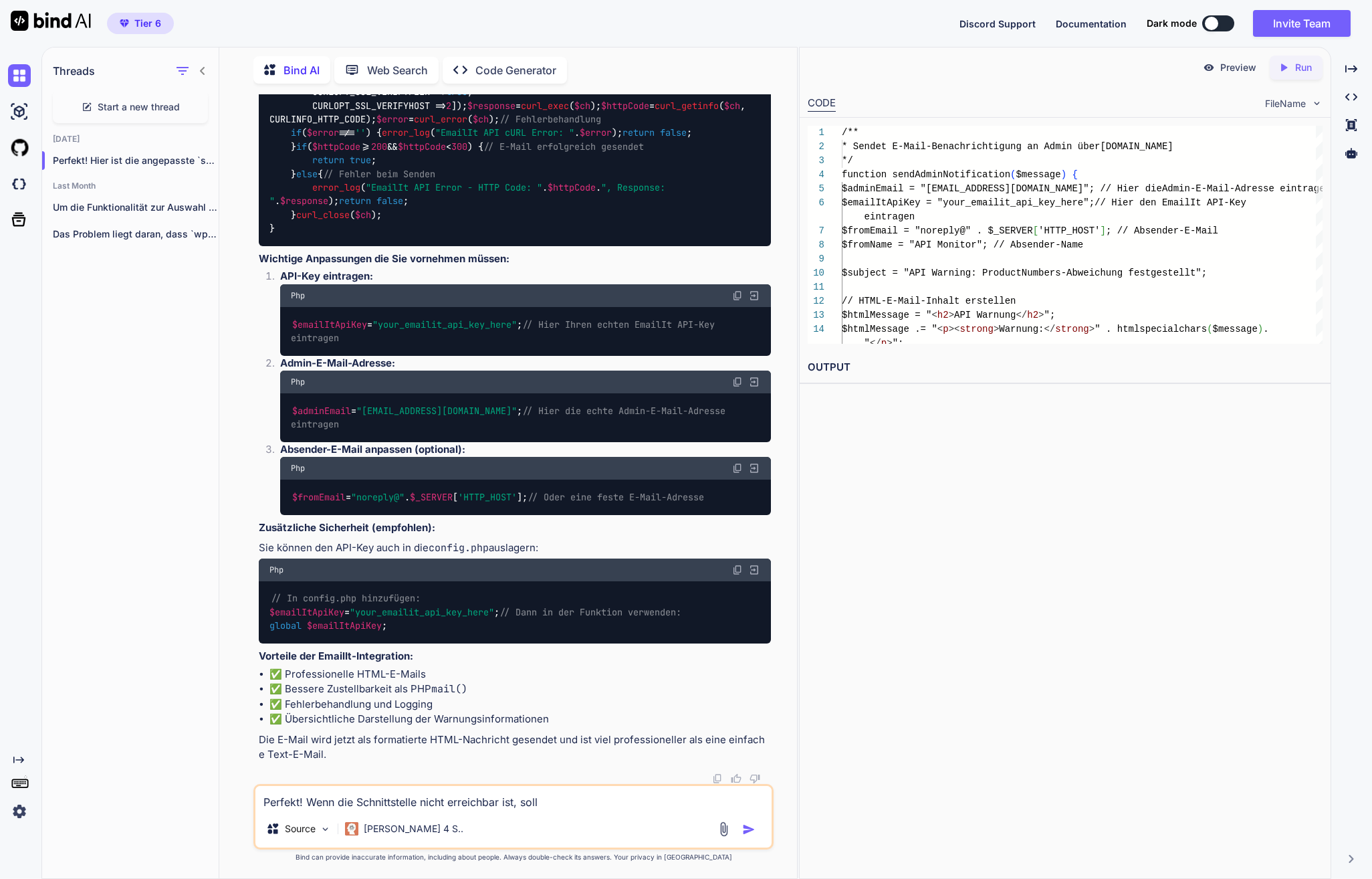
type textarea "x"
type textarea "Perfekt! Wenn die Schnittstelle nicht erreichbar ist, soll e"
type textarea "x"
type textarea "Perfekt! Wenn die Schnittstelle nicht erreichbar ist, soll es"
type textarea "x"
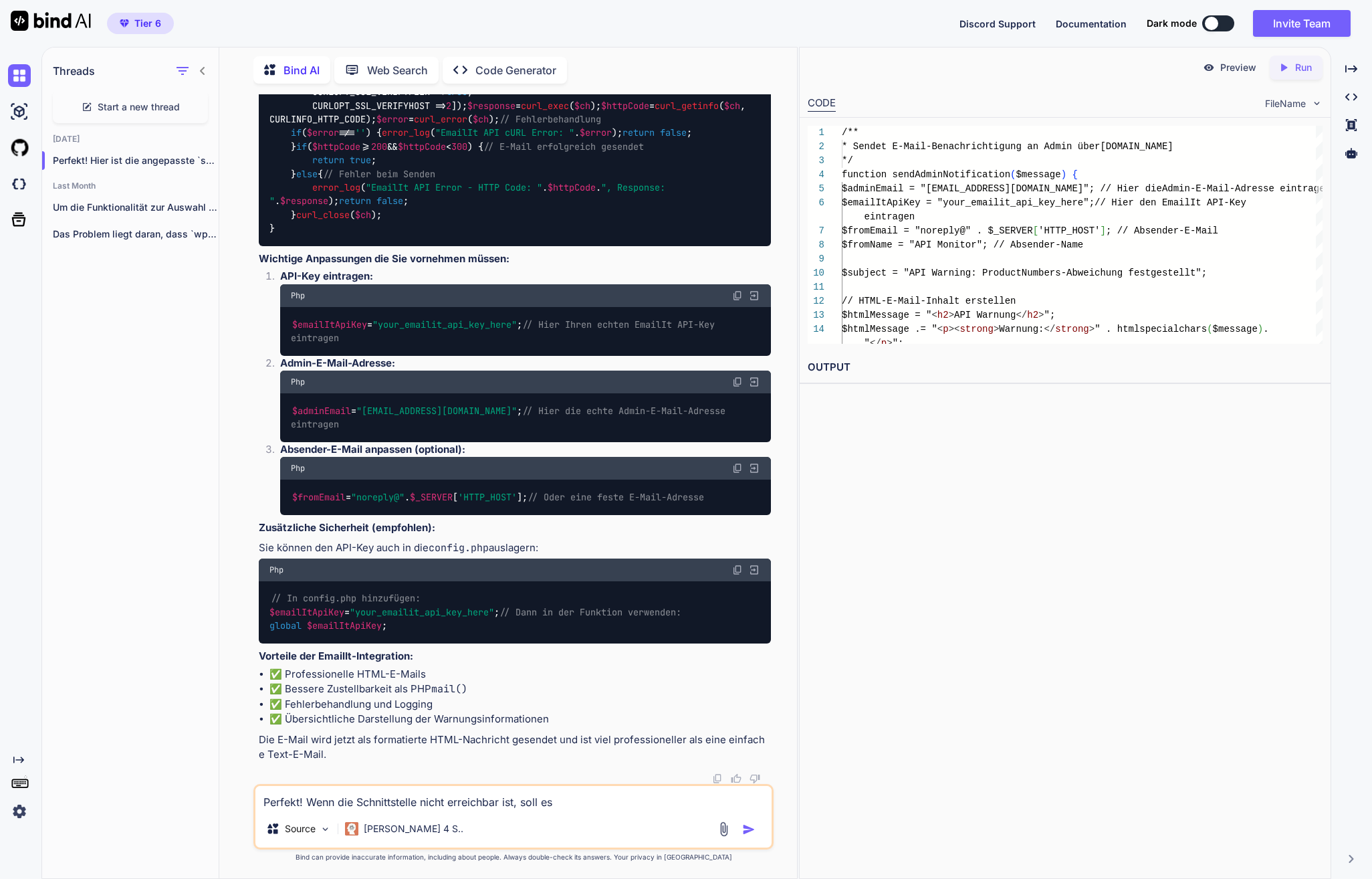
type textarea "Perfekt! Wenn die Schnittstelle nicht erreichbar ist, soll es"
type textarea "x"
type textarea "Perfekt! Wenn die Schnittstelle nicht erreichbar ist, soll es a"
type textarea "x"
type textarea "Perfekt! Wenn die Schnittstelle nicht erreichbar ist, soll es au"
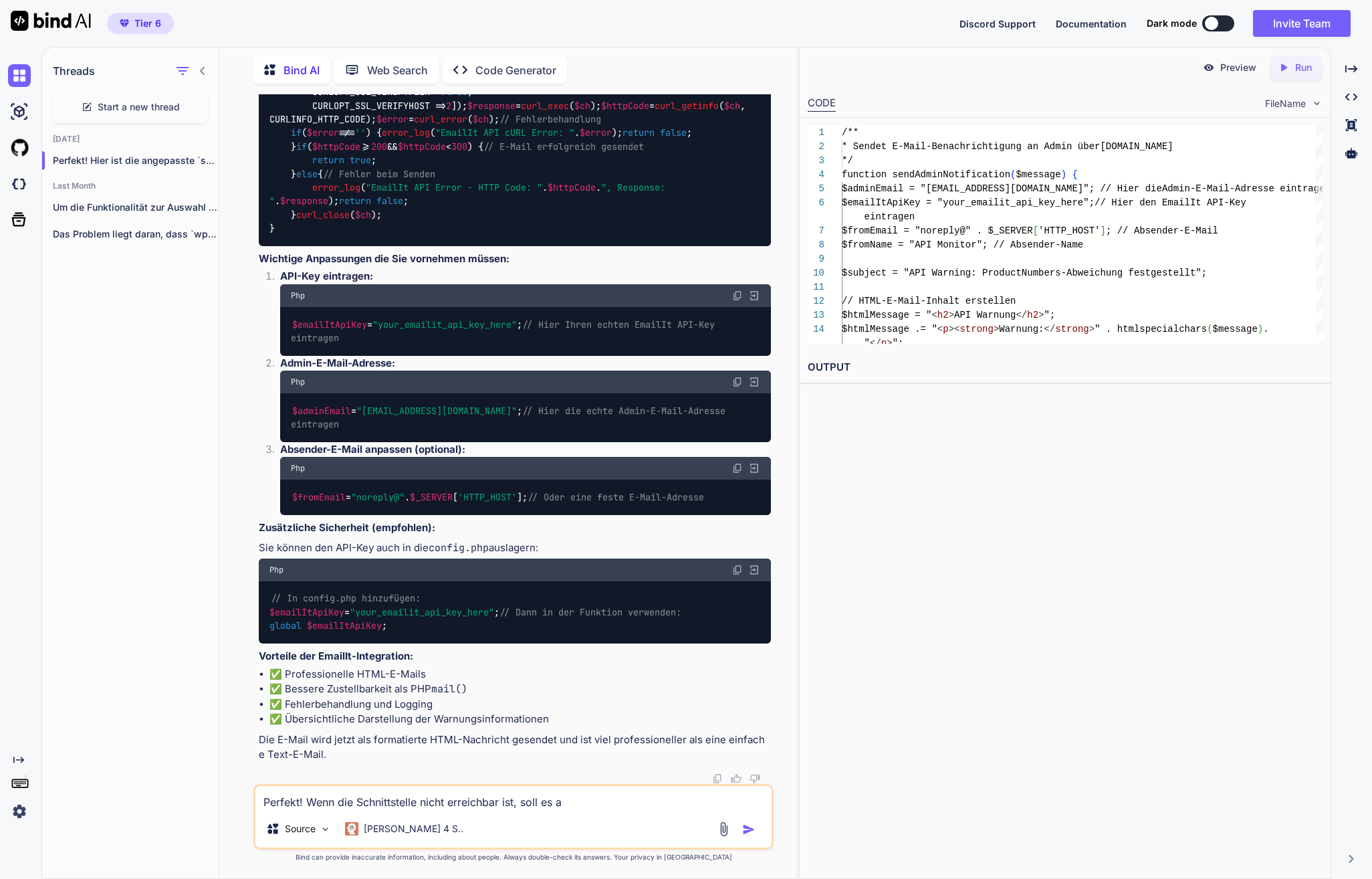
type textarea "x"
type textarea "Perfekt! Wenn die Schnittstelle nicht erreichbar ist, soll es auc"
type textarea "x"
type textarea "Perfekt! Wenn die Schnittstelle nicht erreichbar ist, soll es auch"
type textarea "x"
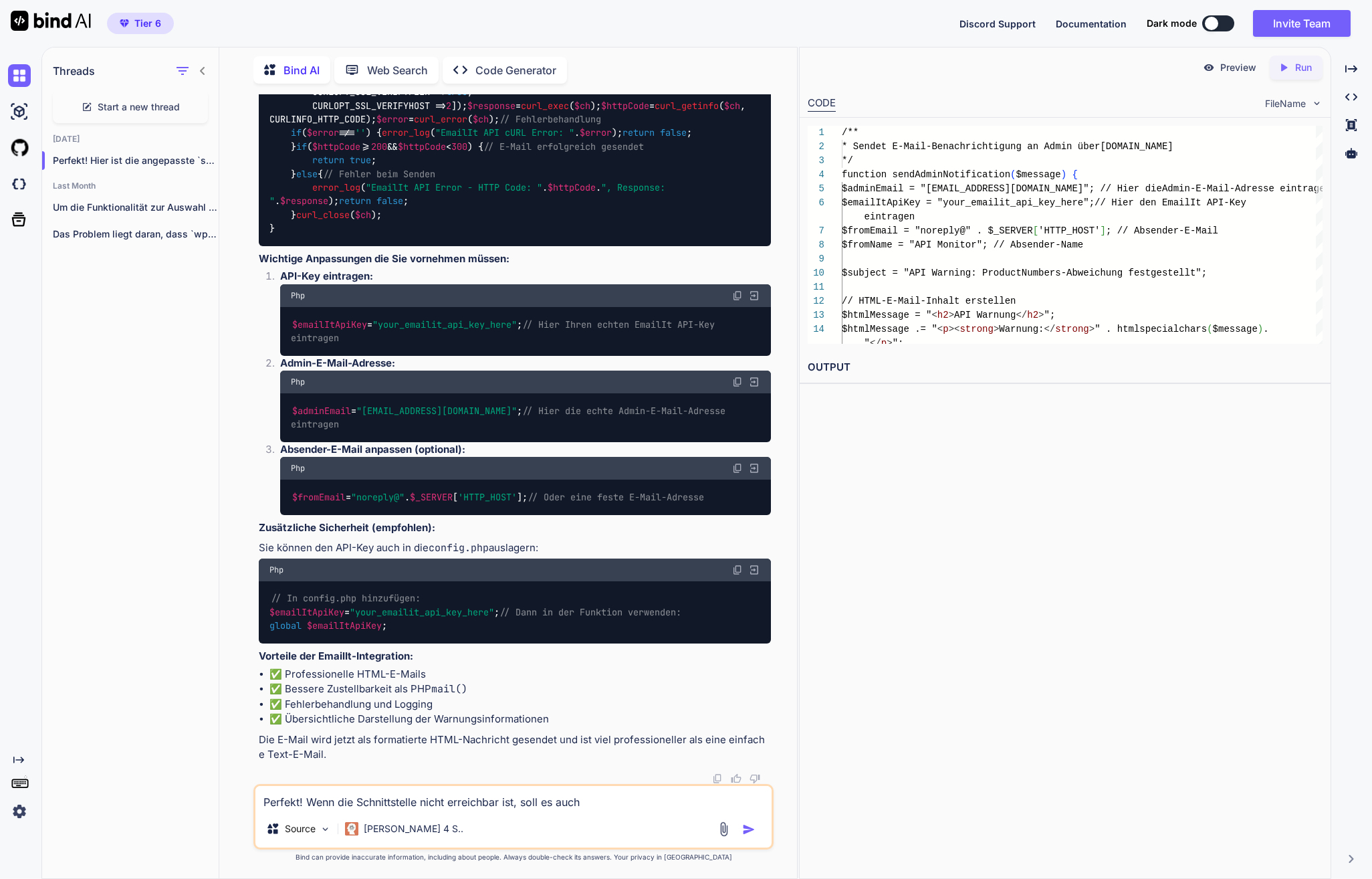
type textarea "Perfekt! Wenn die Schnittstelle nicht erreichbar ist, soll es auch"
type textarea "x"
click at [418, 796] on textarea "Perfekt! Wenn die Schnittstelle nicht erreichbar ist, soll es auch" at bounding box center [514, 798] width 517 height 24
type textarea "Perfekt! Wenn die Schnittstellen nicht erreichbar ist, soll es auch"
type textarea "x"
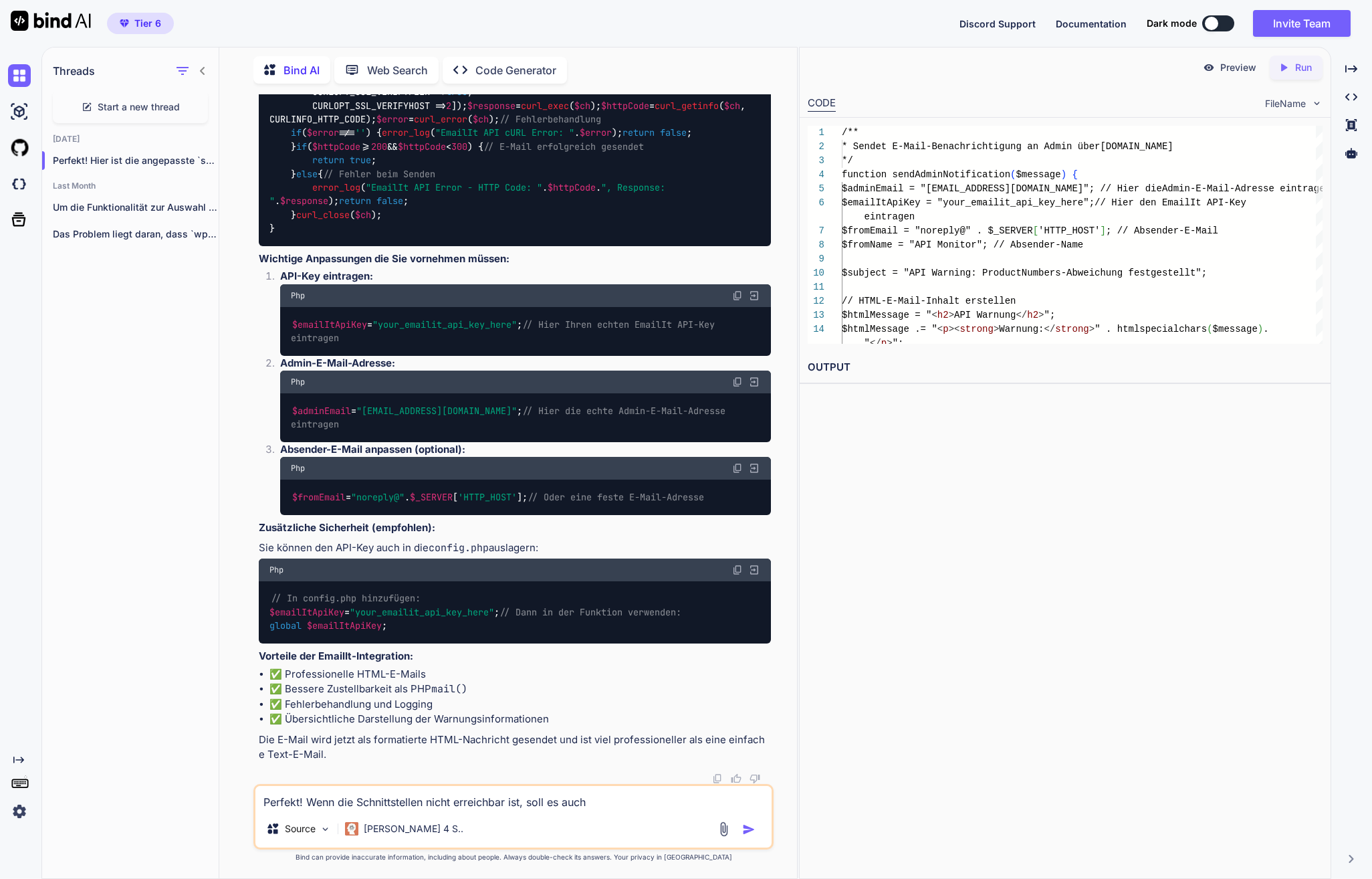
click at [615, 800] on textarea "Perfekt! Wenn die Schnittstellen nicht erreichbar ist, soll es auch" at bounding box center [514, 798] width 517 height 24
click at [517, 802] on textarea "Perfekt! Wenn die Schnittstellen nicht erreichbar ist, soll es auch" at bounding box center [514, 798] width 517 height 24
type textarea "Perfekt! Wenn die Schnittstellen nicht erreichbar s, soll es auch"
type textarea "x"
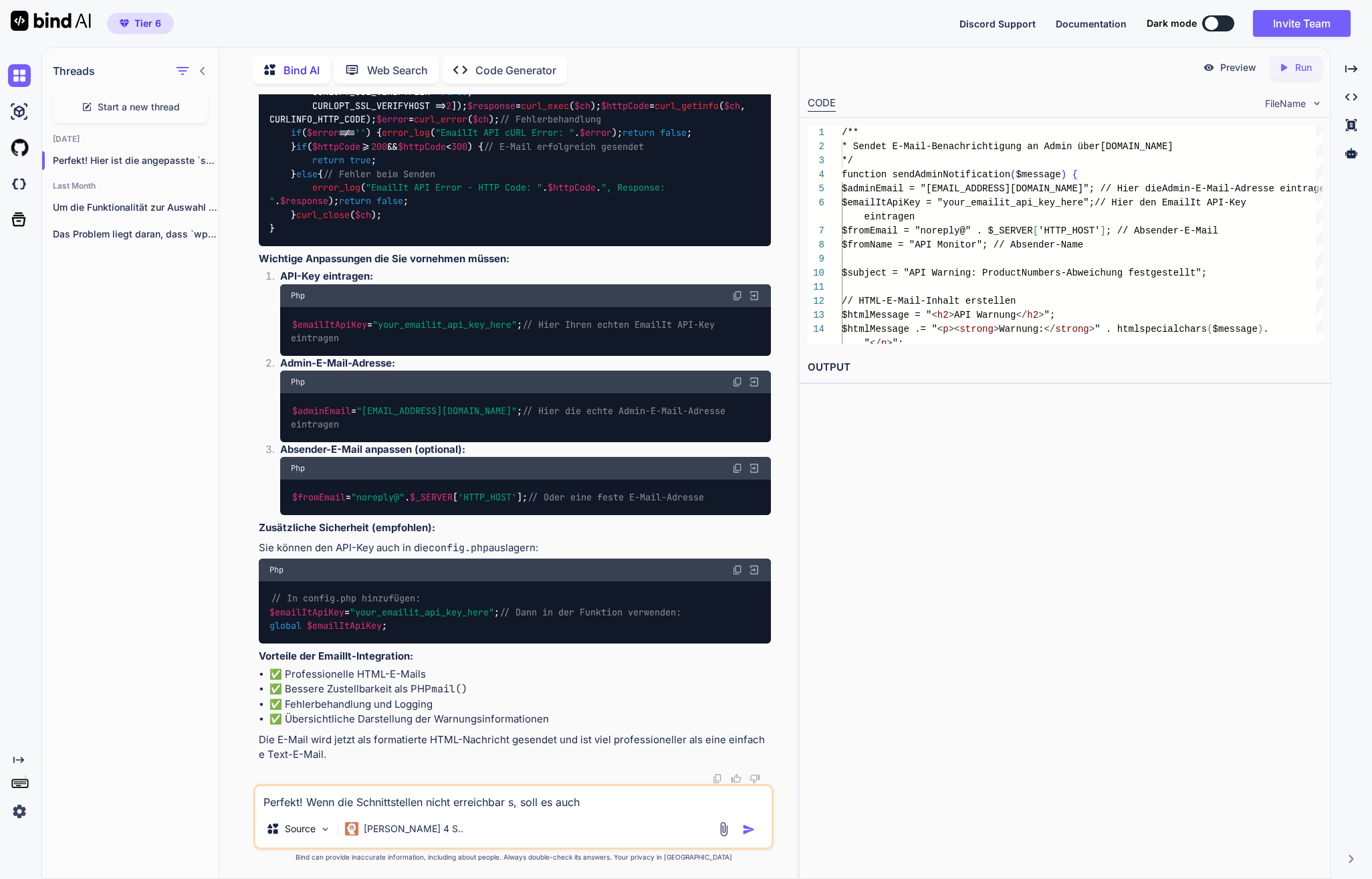
type textarea "Perfekt! Wenn die Schnittstellen nicht erreichbar si, soll es auch"
type textarea "x"
type textarea "Perfekt! Wenn die Schnittstellen nicht erreichbar sin, soll es auch"
type textarea "x"
type textarea "Perfekt! Wenn die Schnittstellen nicht erreichbar sind, soll es auch"
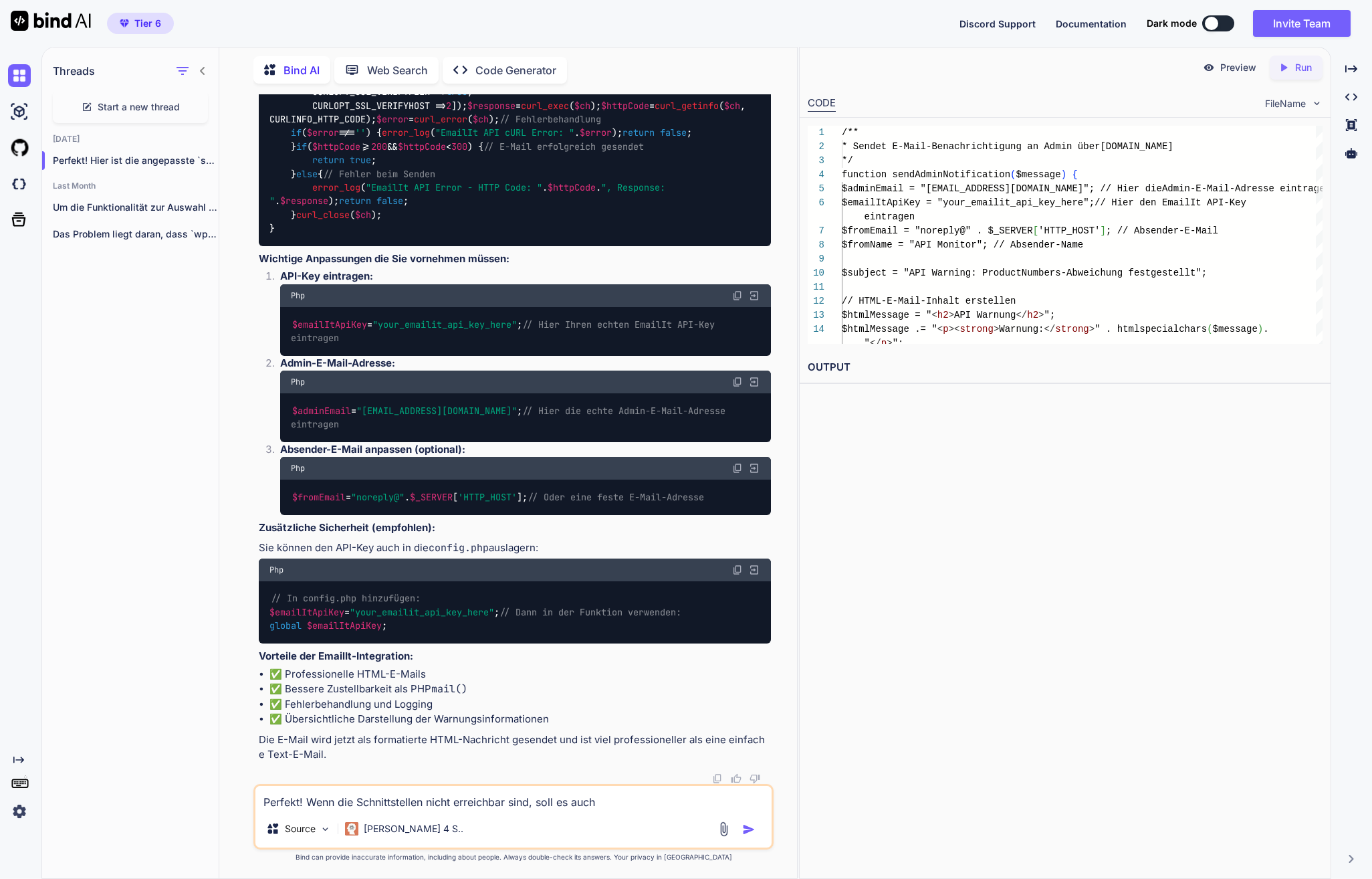
type textarea "x"
type textarea "Perfekt! Wenn die Schnittstellen nicht erreichbar sind, soll es auch e"
type textarea "x"
type textarea "Perfekt! Wenn die Schnittstellen nicht erreichbar sind, soll es auch ei"
type textarea "x"
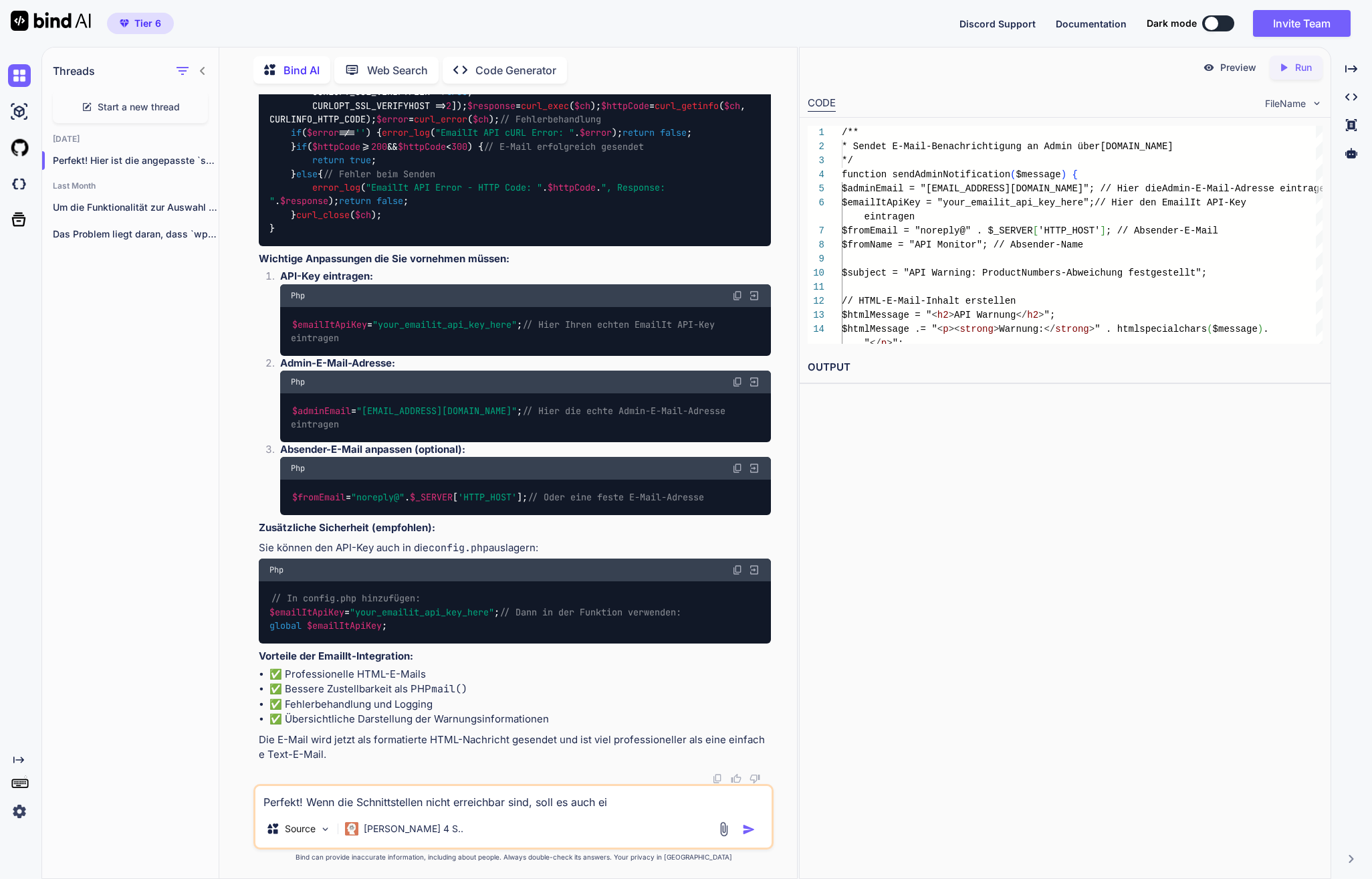
type textarea "Perfekt! Wenn die Schnittstellen nicht erreichbar sind, soll es auch ein"
type textarea "x"
type textarea "Perfekt! Wenn die Schnittstellen nicht erreichbar sind, soll es auch eine"
type textarea "x"
type textarea "Perfekt! Wenn die Schnittstellen nicht erreichbar sind, soll es auch eine"
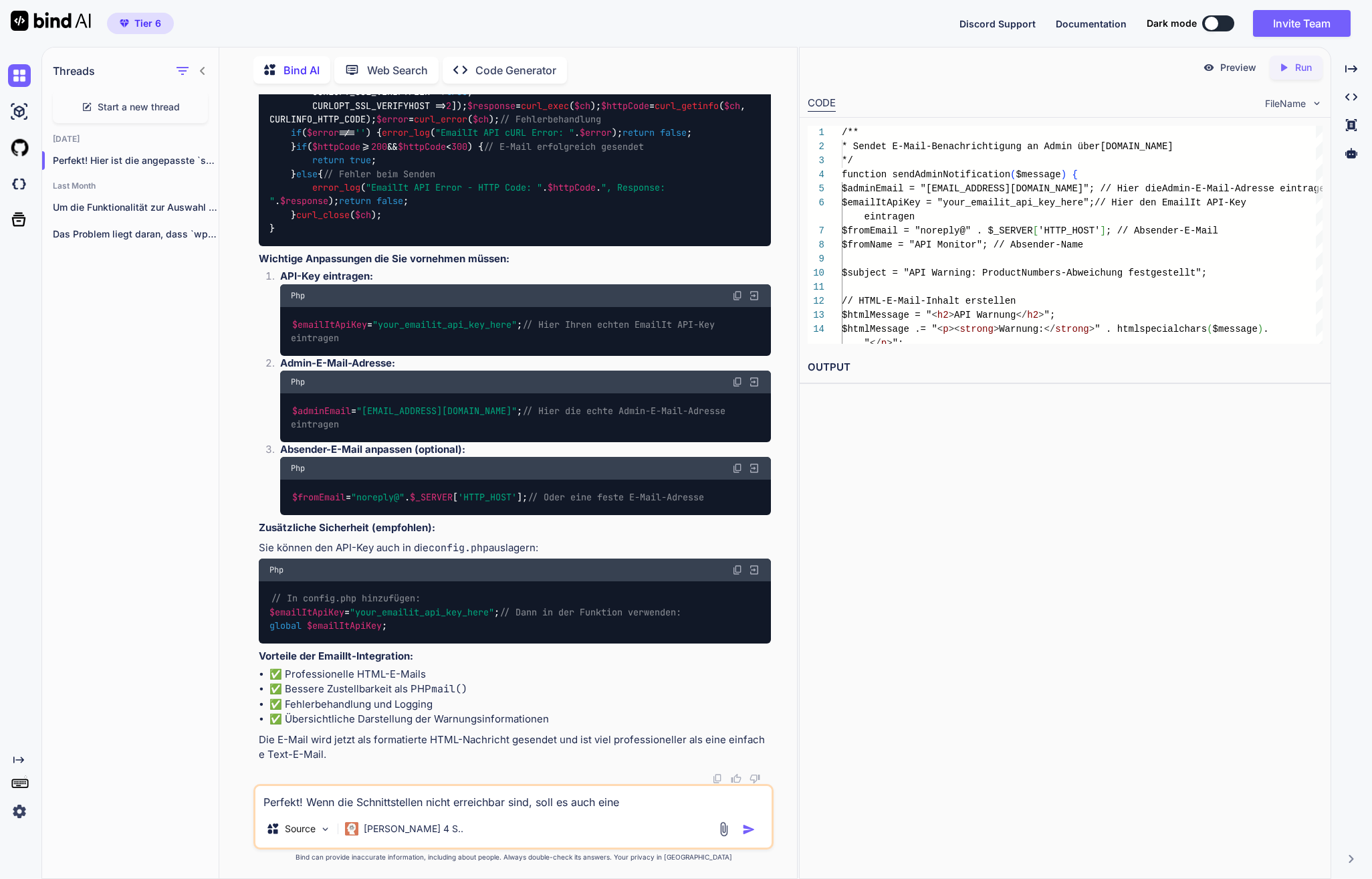
type textarea "x"
type textarea "Perfekt! Wenn die Schnittstellen nicht erreichbar sind, soll es auch eine E"
type textarea "x"
type textarea "Perfekt! Wenn die Schnittstellen nicht erreichbar sind, soll es auch eine E-"
type textarea "x"
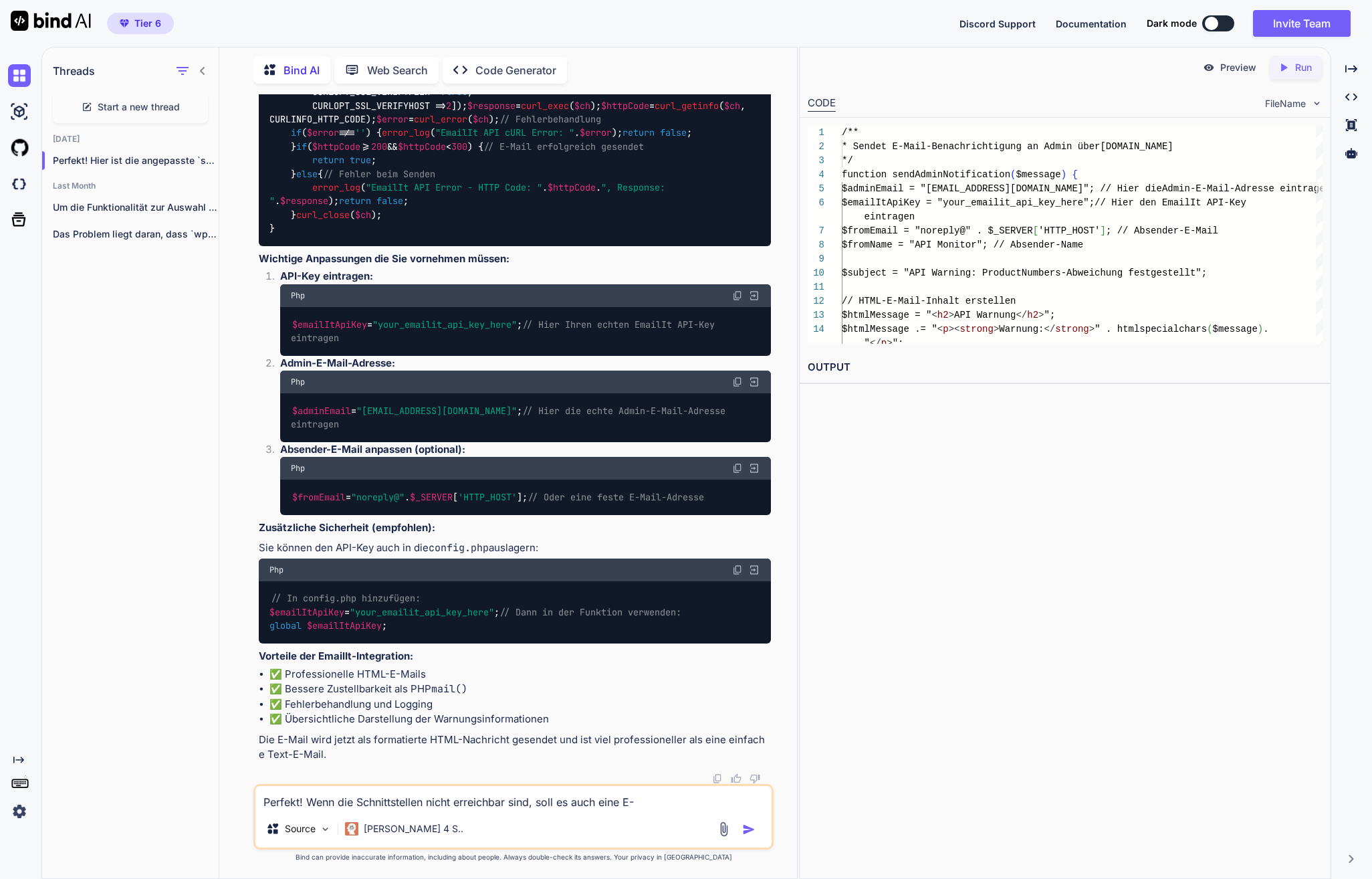
type textarea "Perfekt! Wenn die Schnittstellen nicht erreichbar sind, soll es auch eine E-M"
type textarea "x"
type textarea "Perfekt! Wenn die Schnittstellen nicht erreichbar sind, soll es auch eine E-Ma"
type textarea "x"
type textarea "Perfekt! Wenn die Schnittstellen nicht erreichbar sind, soll es auch eine E-Mai"
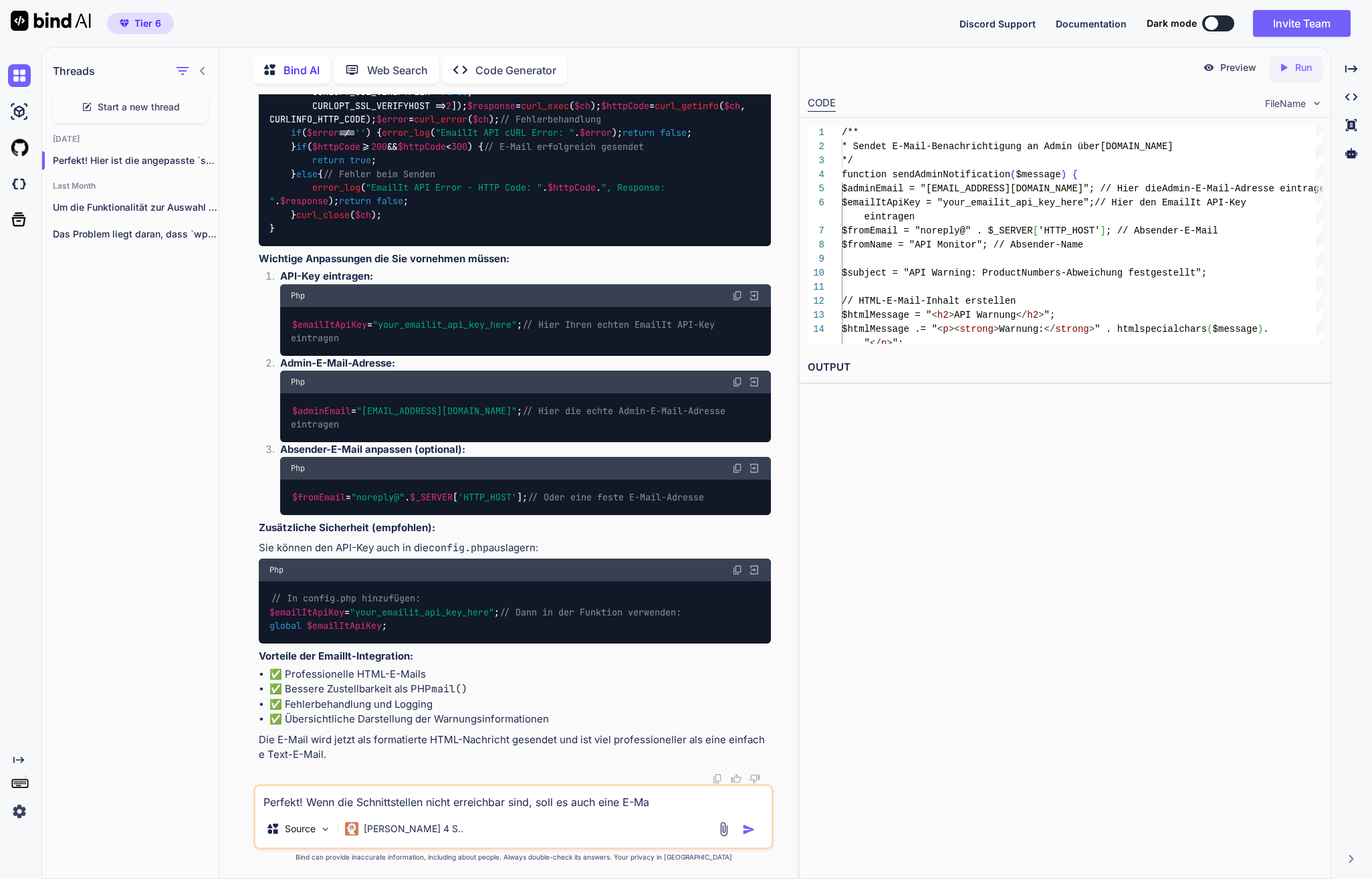
type textarea "x"
type textarea "Perfekt! Wenn die Schnittstellen nicht erreichbar sind, soll es auch eine E-Mail"
type textarea "x"
type textarea "Perfekt! Wenn die Schnittstellen nicht erreichbar sind, soll es auch eine E-Mail"
type textarea "x"
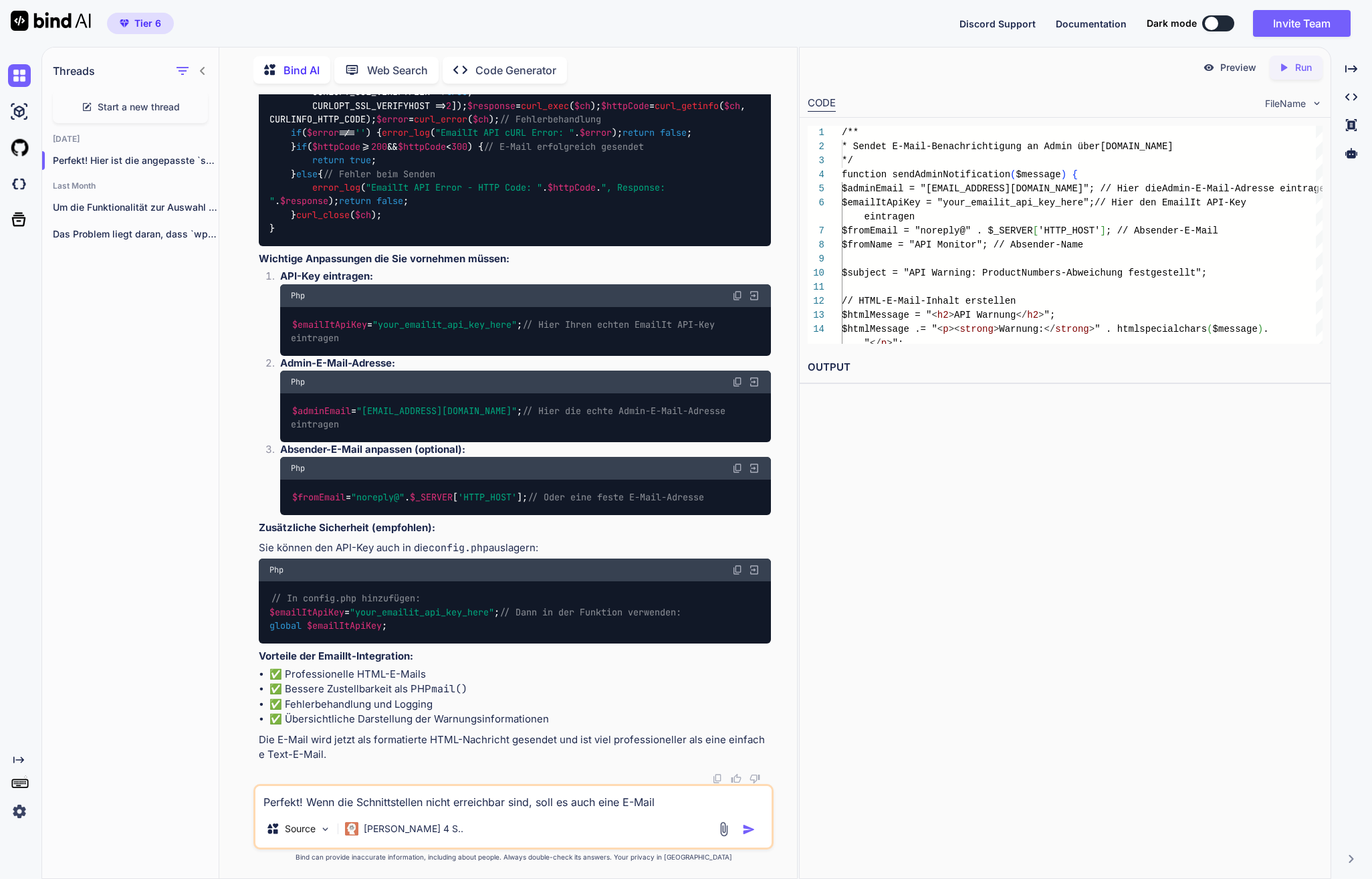
type textarea "Perfekt! Wenn die Schnittstellen nicht erreichbar sind, soll es auch eine E-Mai…"
type textarea "x"
type textarea "Perfekt! Wenn die Schnittstellen nicht erreichbar sind, soll es auch eine E-Mai…"
type textarea "x"
type textarea "Perfekt! Wenn die Schnittstellen nicht erreichbar sind, soll es auch eine E-Mai…"
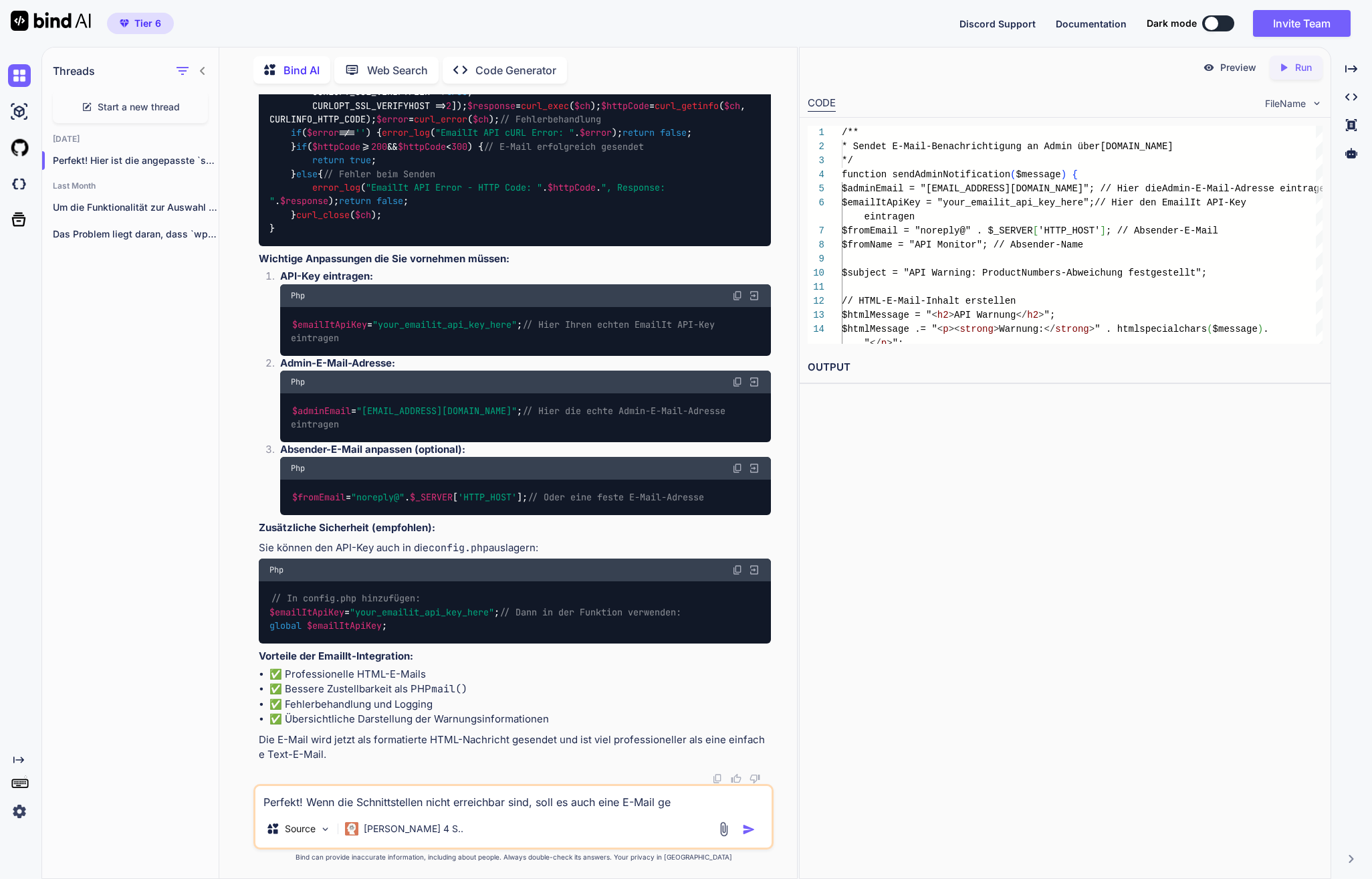
type textarea "x"
type textarea "Perfekt! Wenn die Schnittstellen nicht erreichbar sind, soll es auch eine E-Mai…"
type textarea "x"
type textarea "Perfekt! Wenn die Schnittstellen nicht erreichbar sind, soll es auch eine E-Mai…"
type textarea "x"
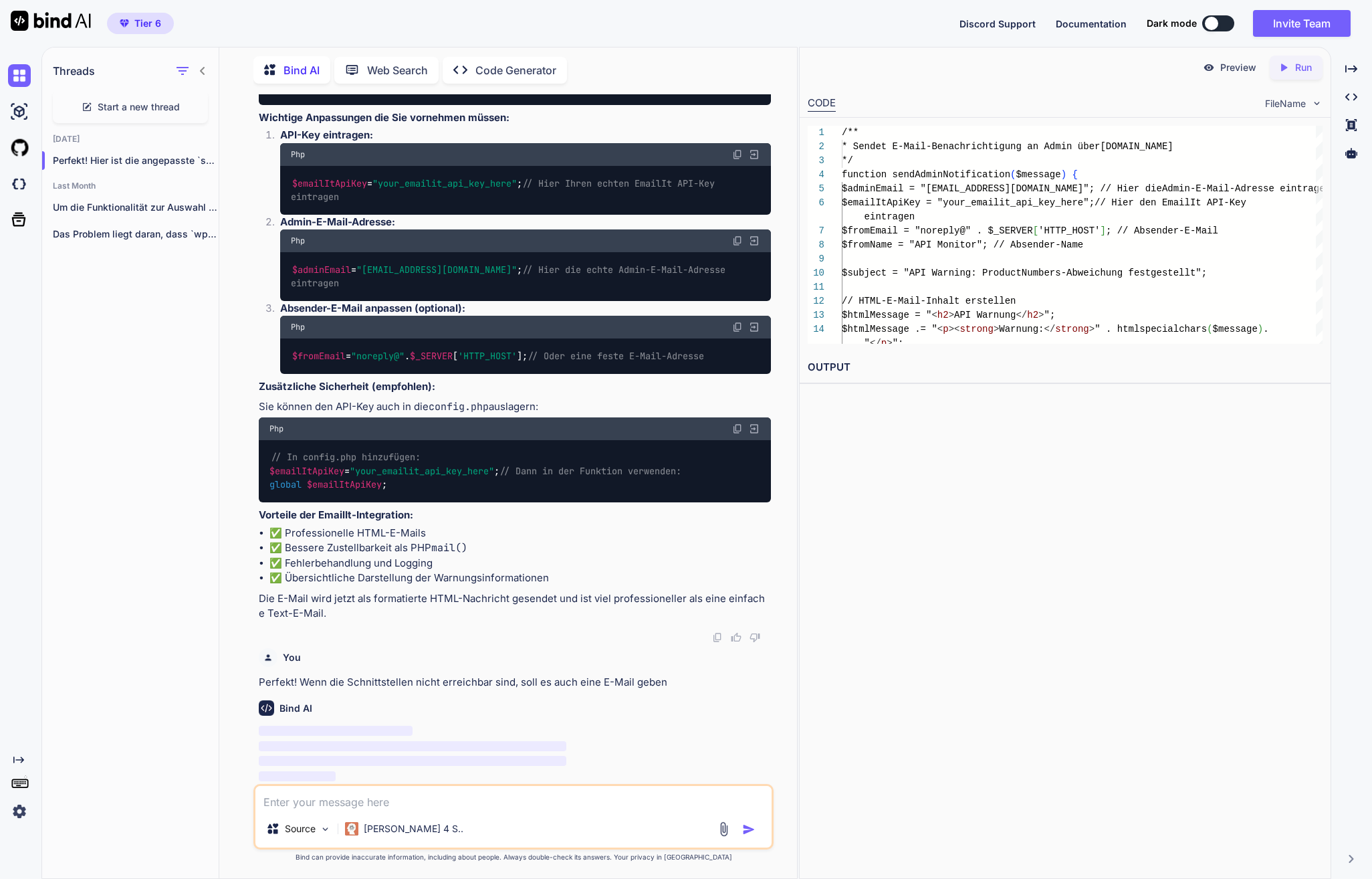
scroll to position [25358, 0]
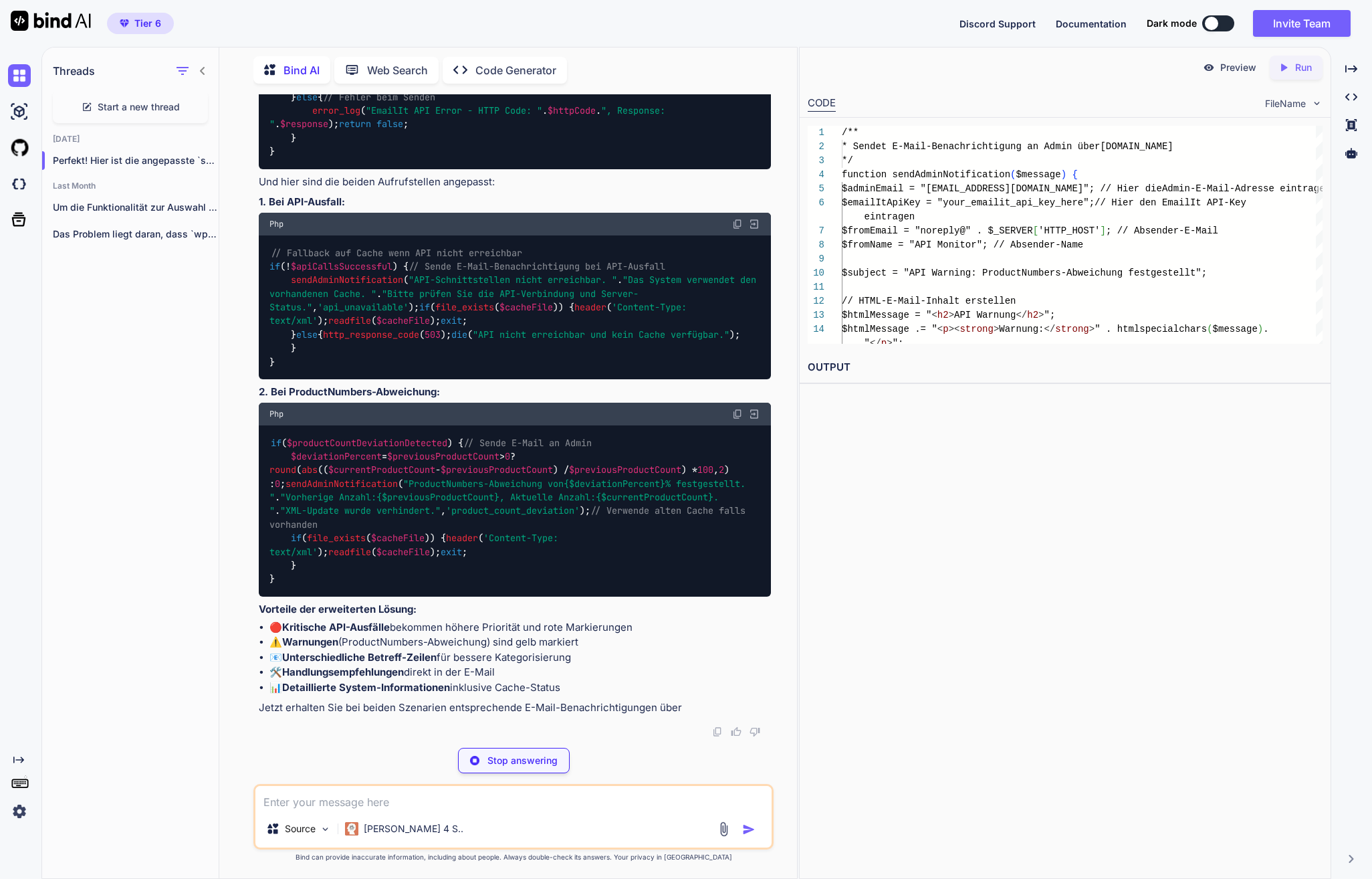
type textarea "x"
type textarea "header('Content-Type: text/xml'); readfile($cacheFile); exit; } else { http_res…"
type textarea "x"
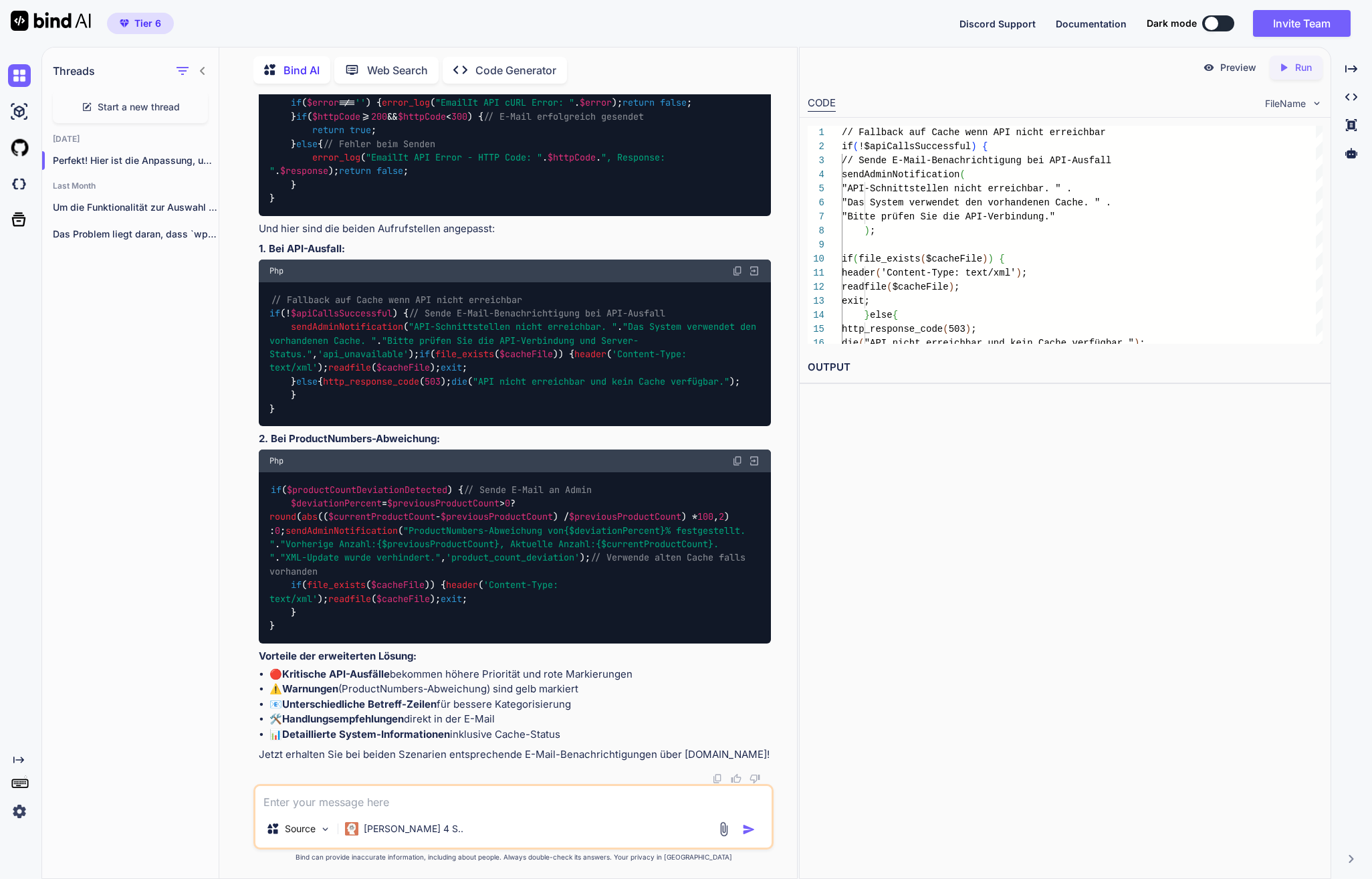
scroll to position [25699, 0]
copy span "apiCallsSuccessful"
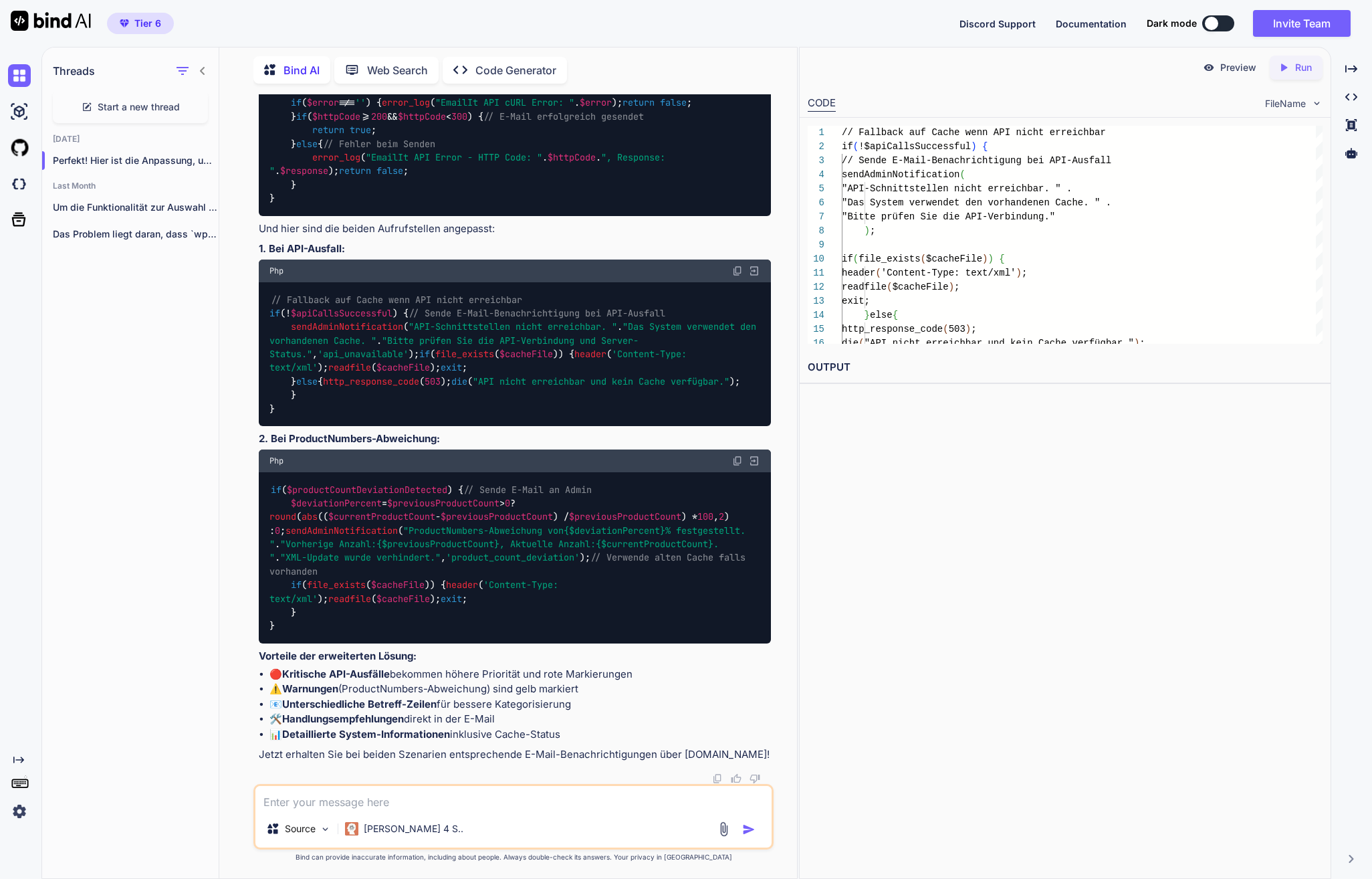
copy span "sendAdminNotification"
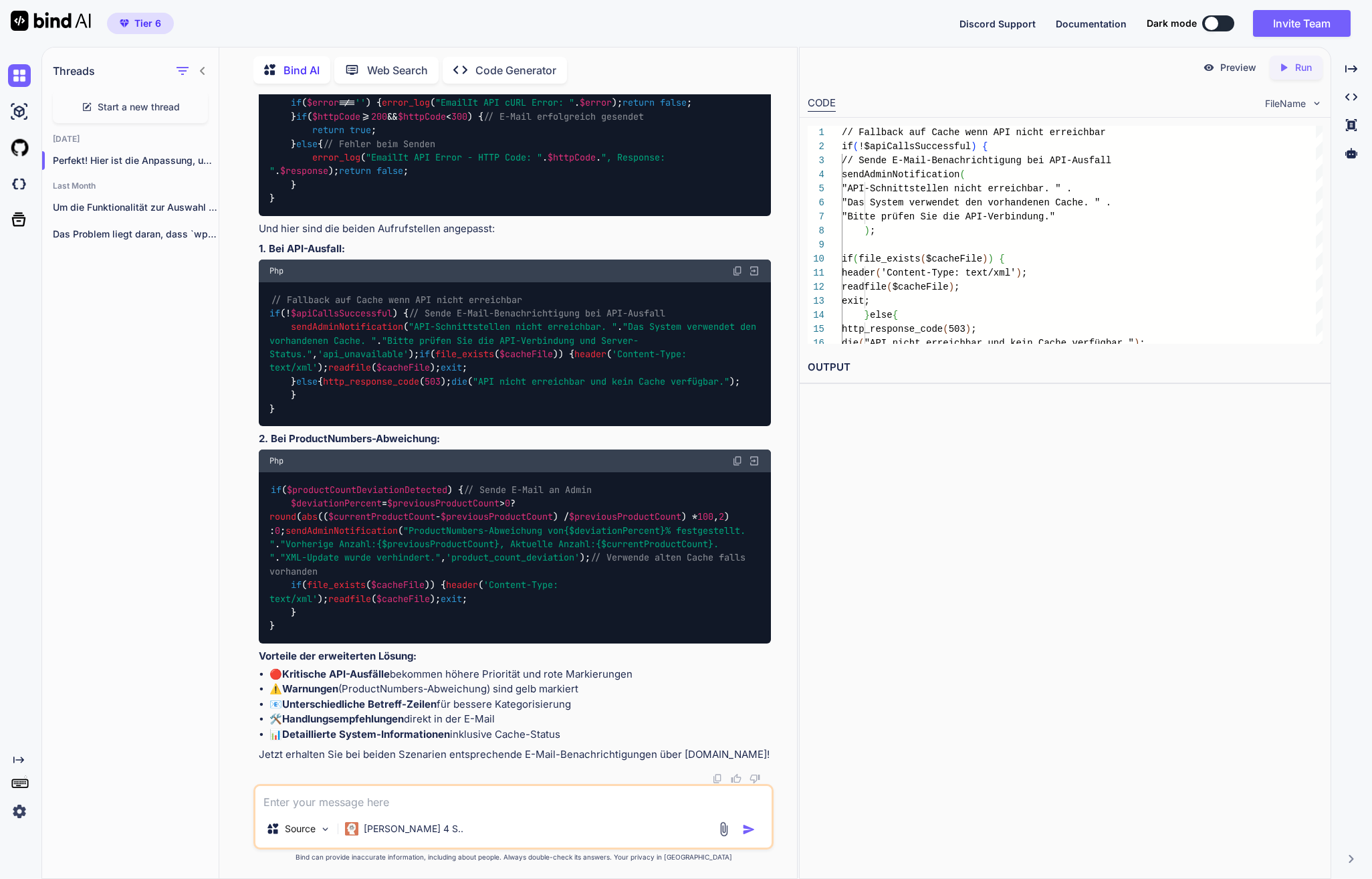
click at [373, 484] on span "$productCountDeviationDetected" at bounding box center [367, 490] width 161 height 12
copy span "productCountDeviationDetected"
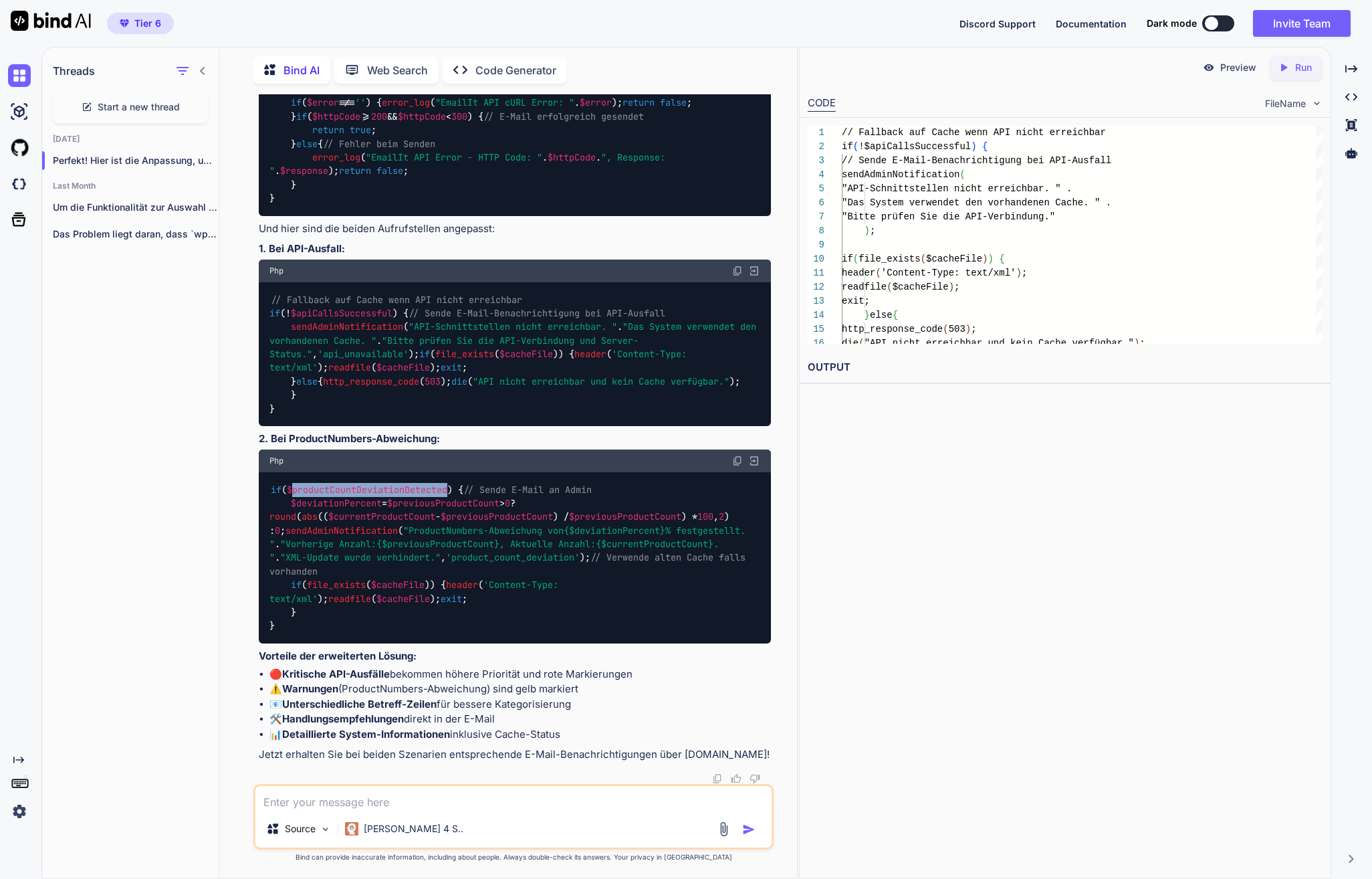
drag, startPoint x: 318, startPoint y: 623, endPoint x: 293, endPoint y: 545, distance: 81.9
click at [293, 545] on div "if ( $productCountDeviationDetected ) { // Sende E-Mail an Admin $deviationPerc…" at bounding box center [515, 558] width 512 height 171
copy code "sendAdminNotification ( "ProductNumbers-Abweichung von {$deviationPercent} % fe…"
